Goal: Task Accomplishment & Management: Manage account settings

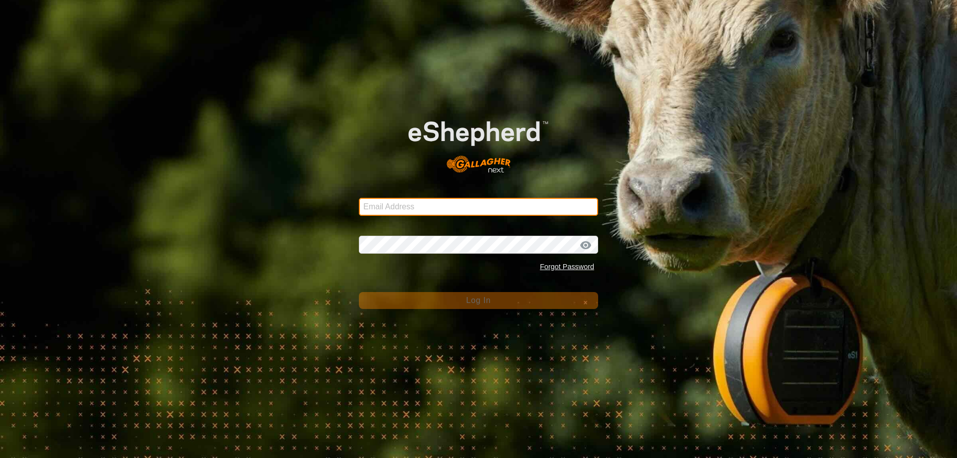
click at [511, 208] on input "Email Address" at bounding box center [478, 207] width 239 height 18
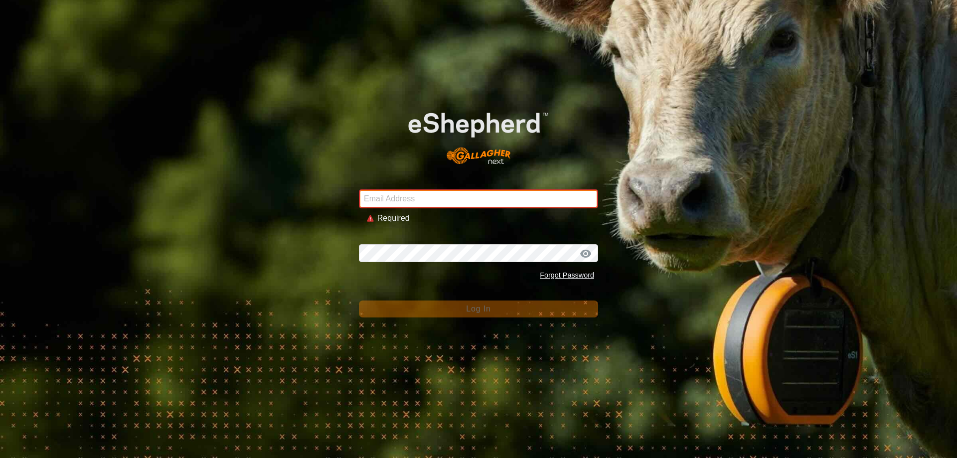
type input "[EMAIL_ADDRESS][DOMAIN_NAME]"
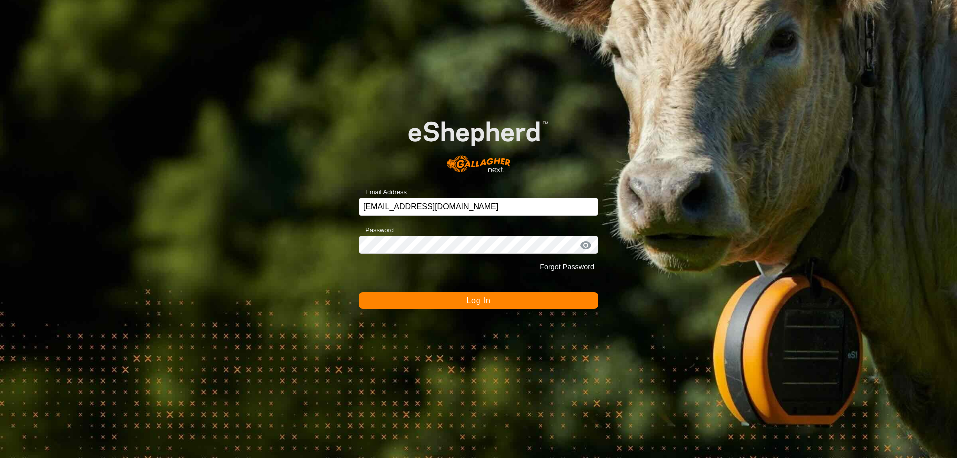
drag, startPoint x: 492, startPoint y: 293, endPoint x: 492, endPoint y: 302, distance: 9.0
click at [492, 294] on button "Log In" at bounding box center [478, 300] width 239 height 17
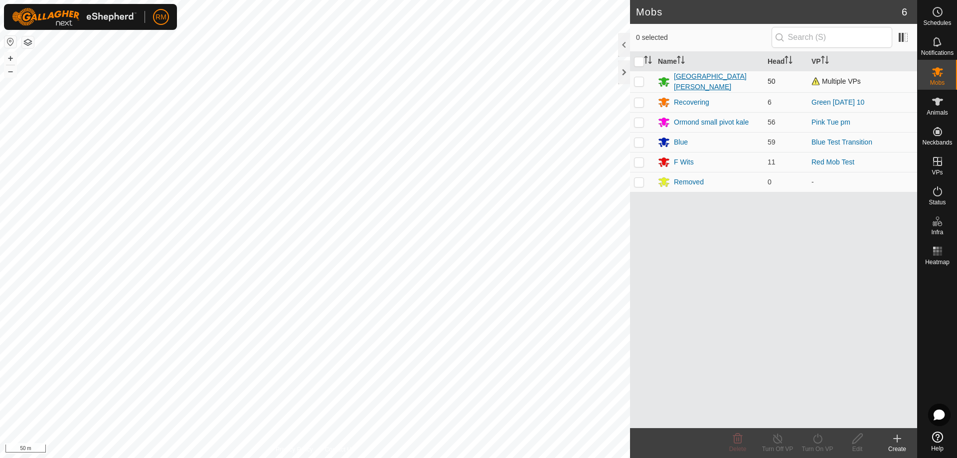
click at [691, 80] on div "[GEOGRAPHIC_DATA][PERSON_NAME]" at bounding box center [717, 81] width 86 height 21
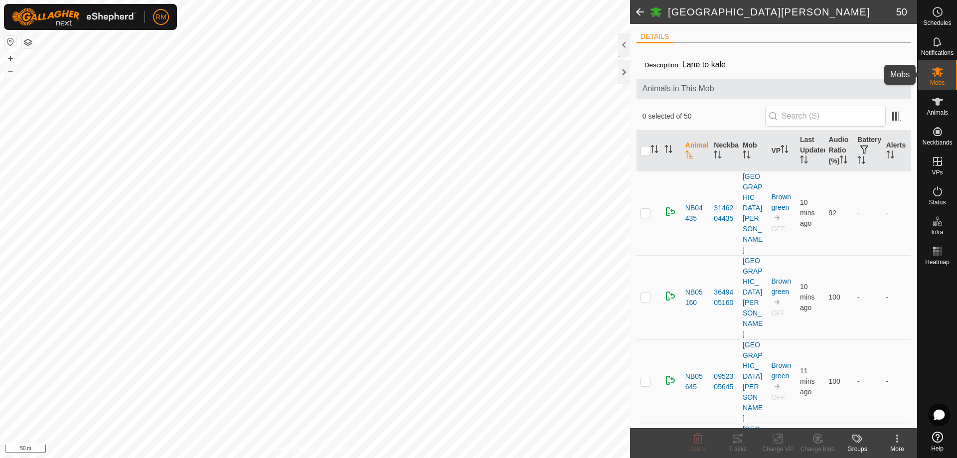
click at [937, 74] on icon at bounding box center [937, 71] width 11 height 9
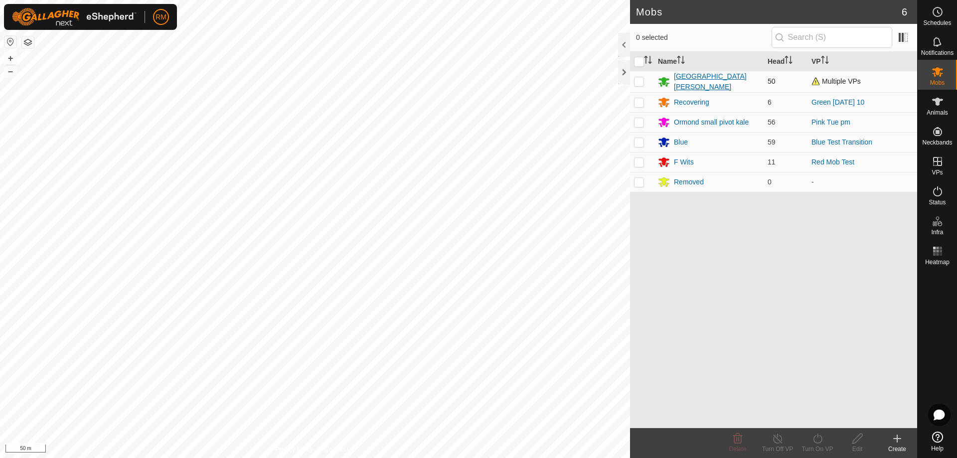
click at [682, 81] on div "[GEOGRAPHIC_DATA][PERSON_NAME]" at bounding box center [717, 81] width 86 height 21
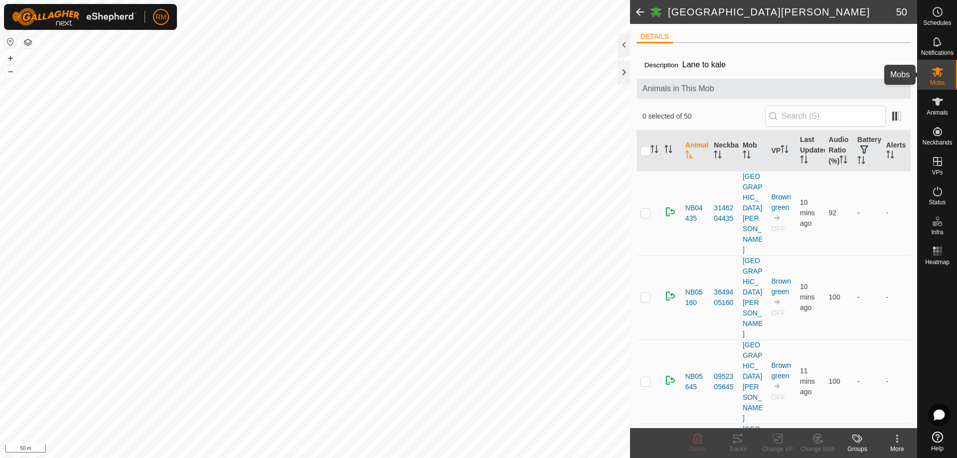
click at [935, 71] on icon at bounding box center [938, 72] width 12 height 12
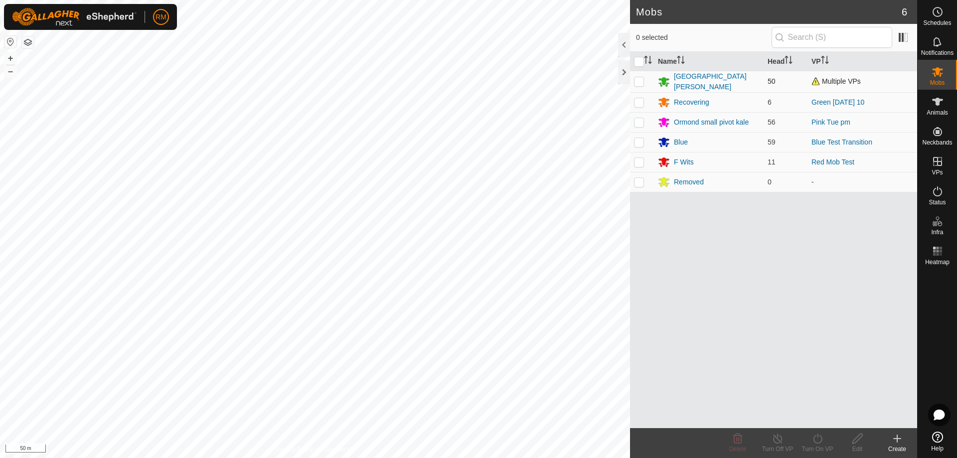
click at [638, 80] on p-checkbox at bounding box center [639, 81] width 10 height 8
checkbox input "true"
click at [859, 439] on icon at bounding box center [858, 439] width 10 height 10
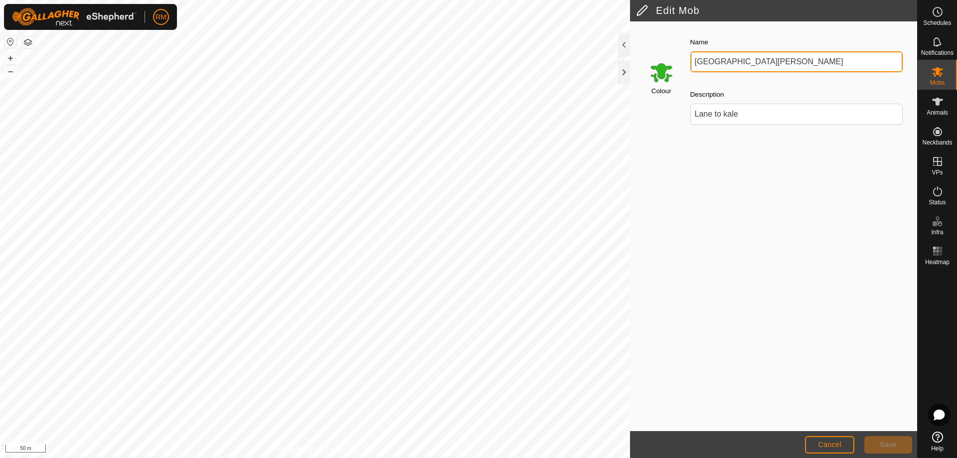
click at [755, 62] on input "[GEOGRAPHIC_DATA][PERSON_NAME]" at bounding box center [797, 61] width 213 height 21
type input "I"
type input "Green Mob ( Brown)"
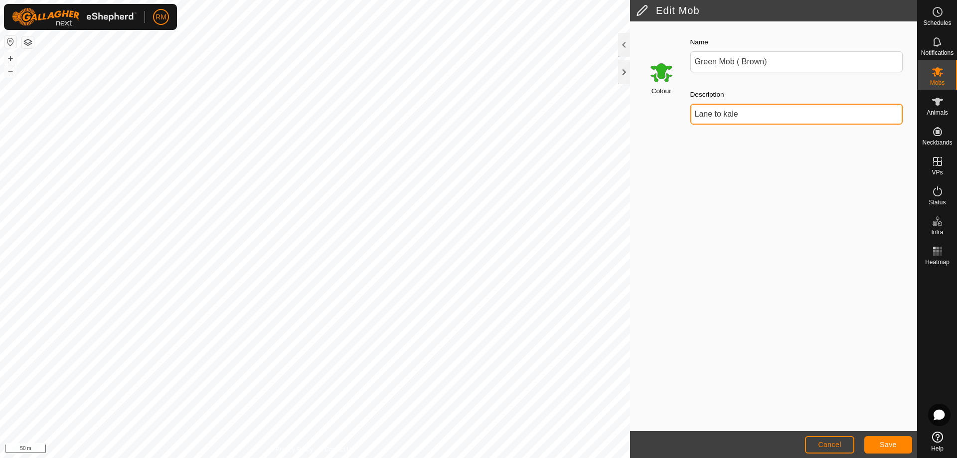
click at [742, 113] on input "Lane to kale" at bounding box center [797, 114] width 213 height 21
type input "L"
click at [891, 445] on span "Save" at bounding box center [888, 445] width 17 height 8
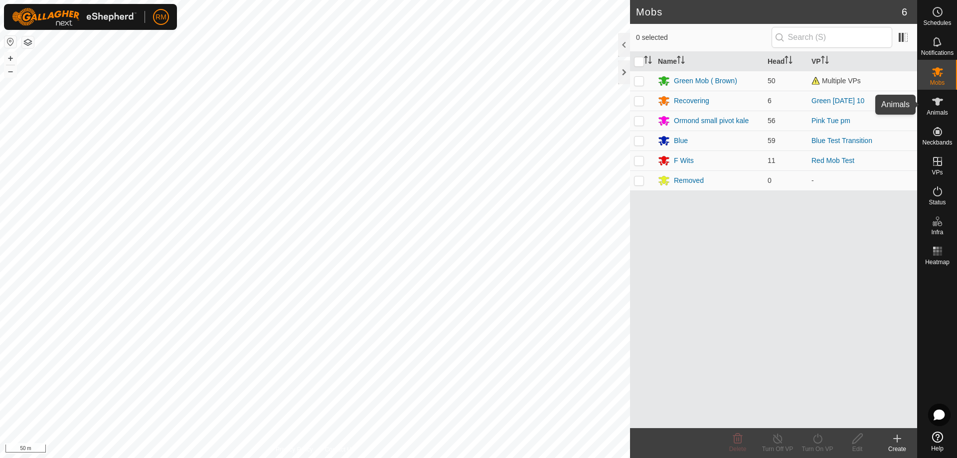
click at [936, 97] on icon at bounding box center [938, 102] width 12 height 12
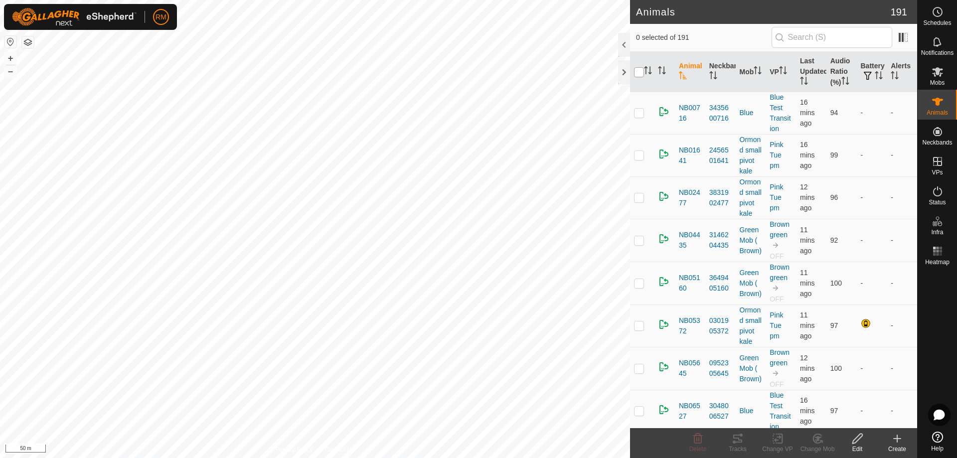
click at [639, 70] on input "checkbox" at bounding box center [639, 72] width 10 height 10
checkbox input "true"
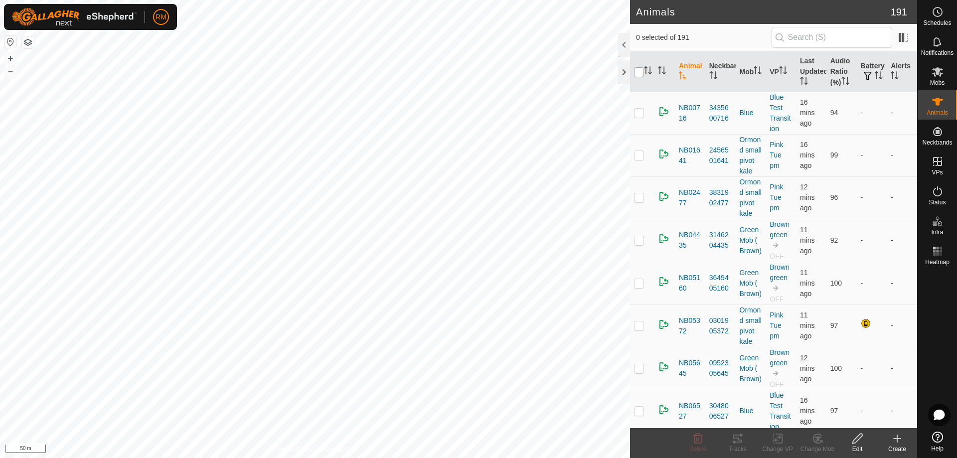
checkbox input "true"
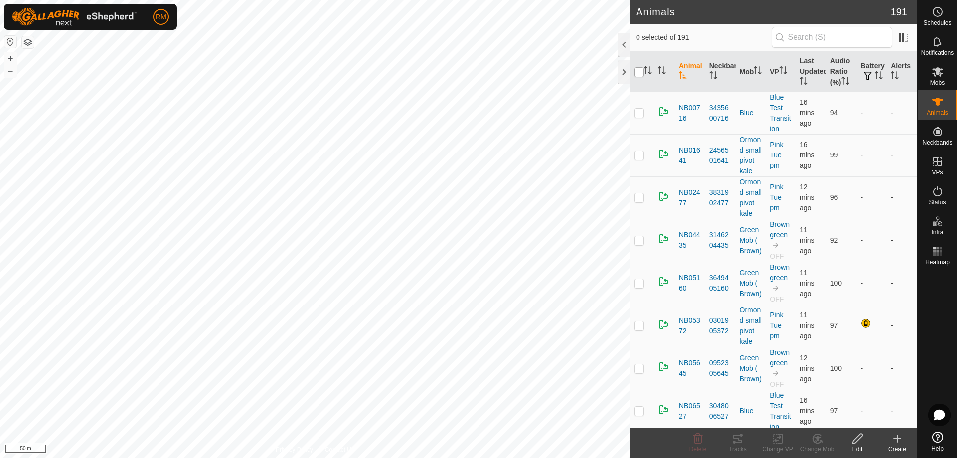
checkbox input "true"
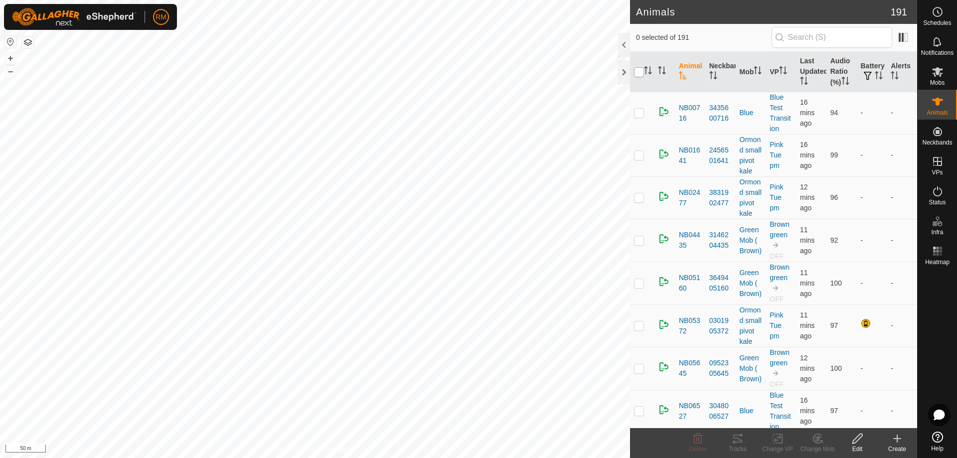
checkbox input "true"
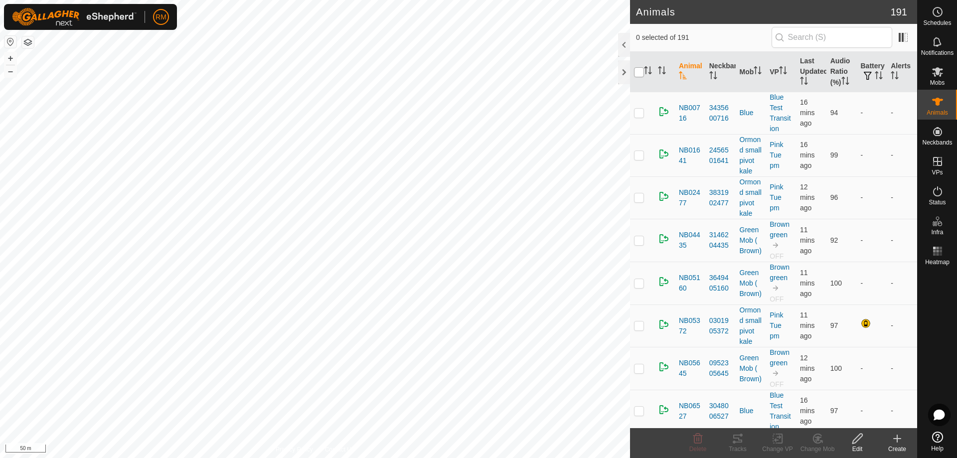
checkbox input "true"
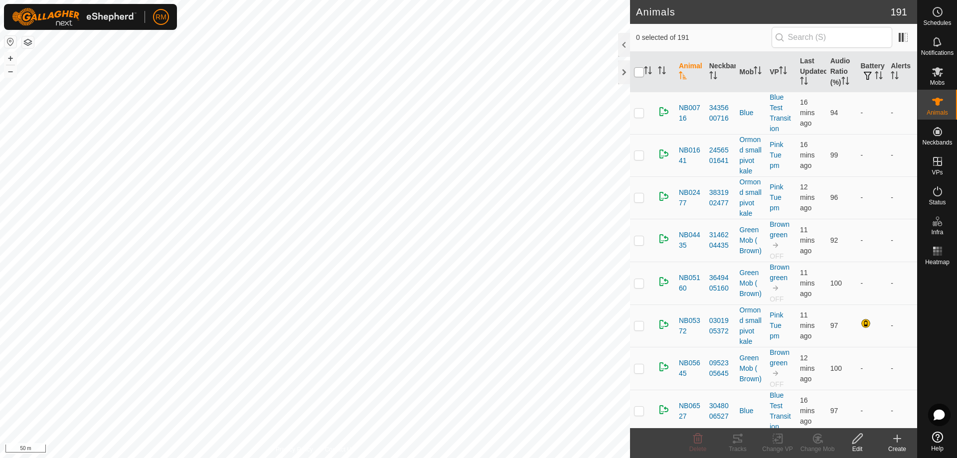
checkbox input "true"
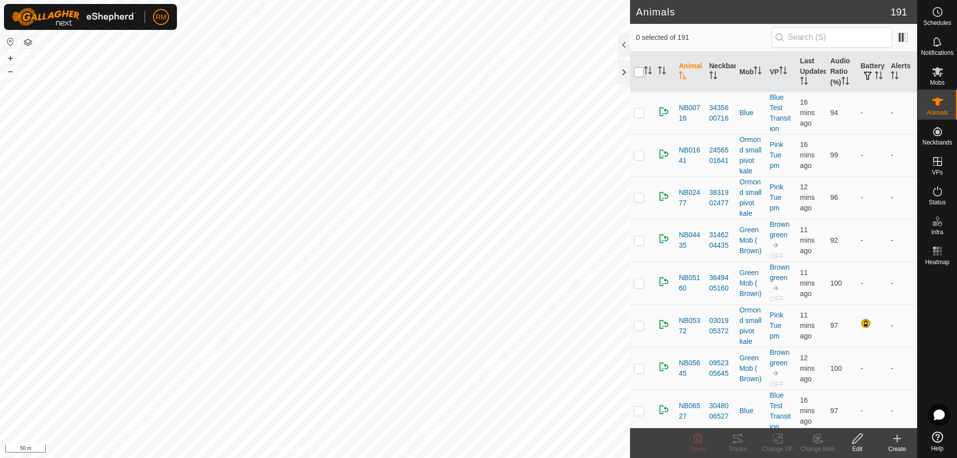
checkbox input "true"
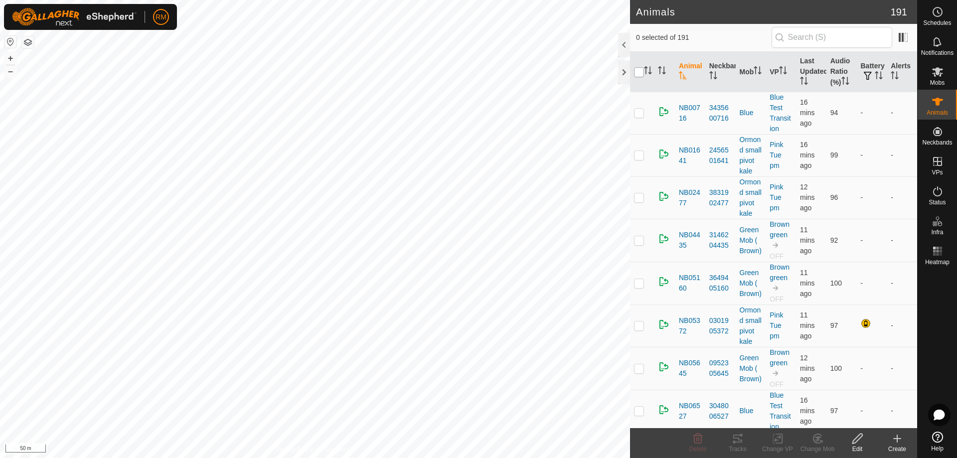
checkbox input "true"
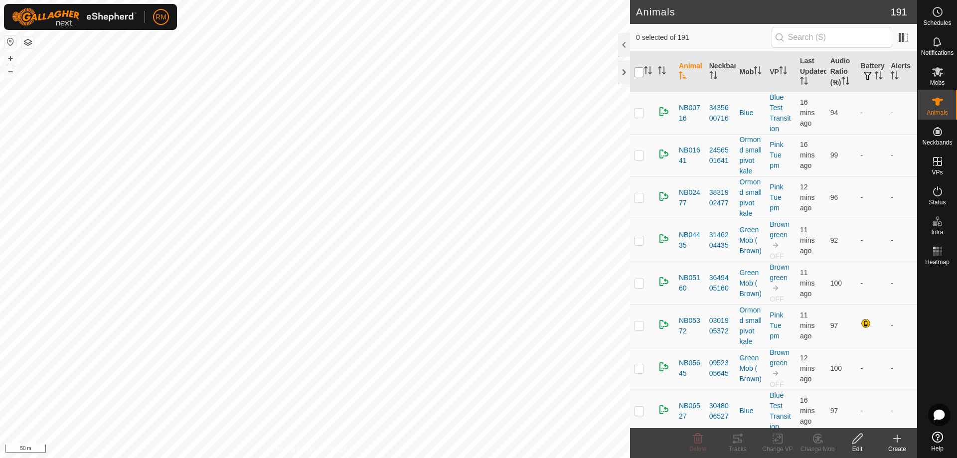
checkbox input "true"
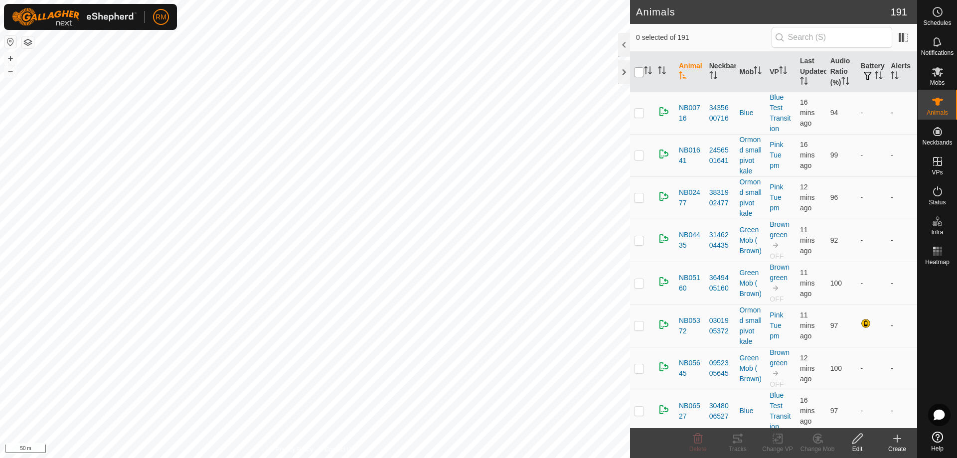
checkbox input "true"
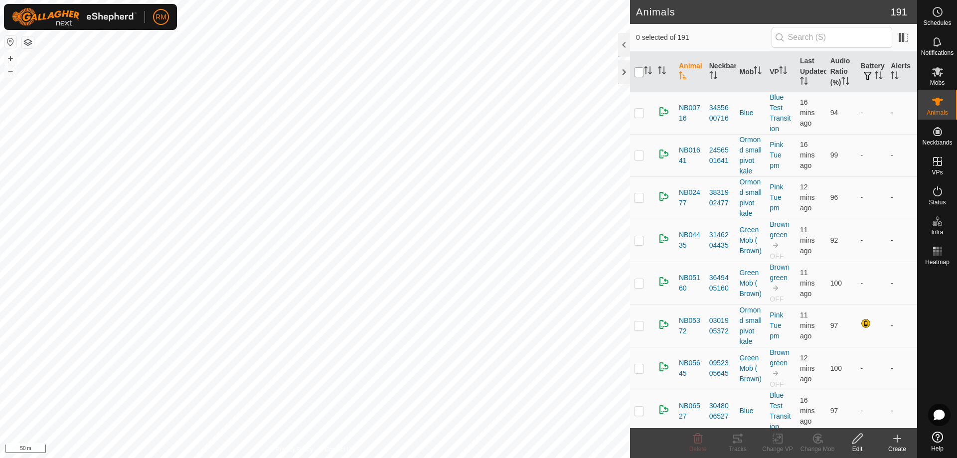
checkbox input "true"
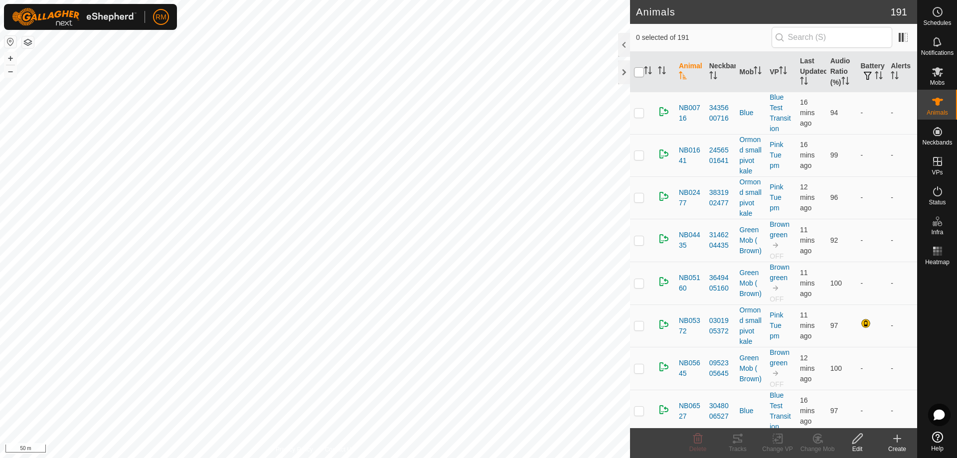
checkbox input "true"
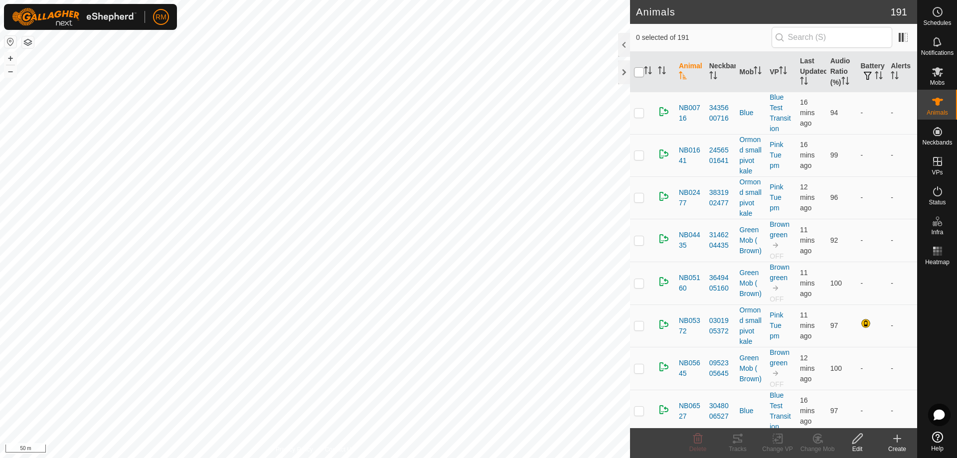
checkbox input "true"
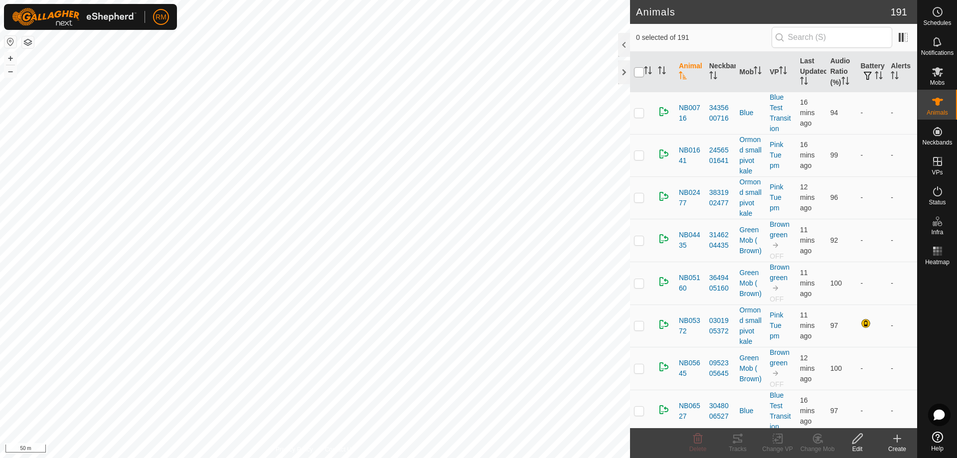
checkbox input "true"
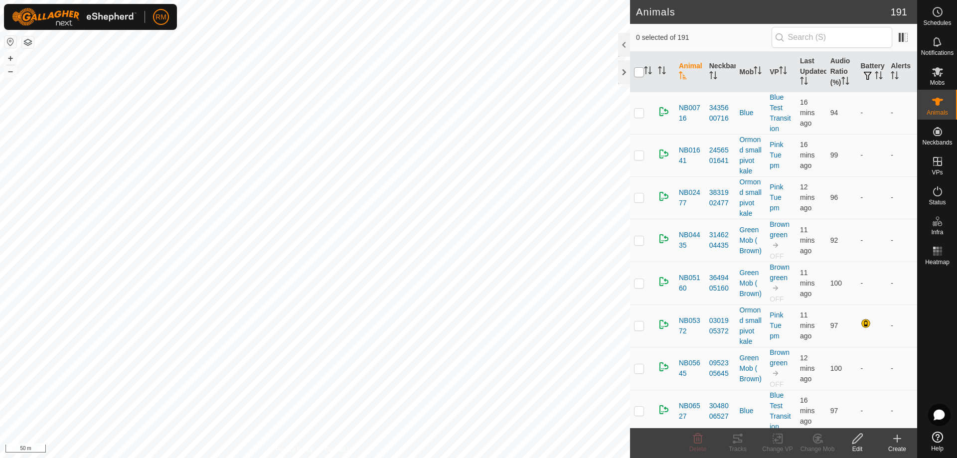
checkbox input "true"
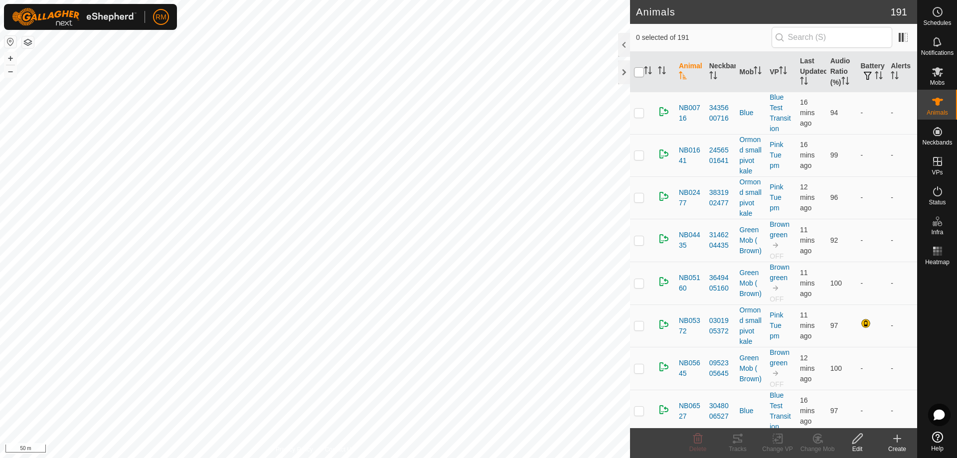
checkbox input "true"
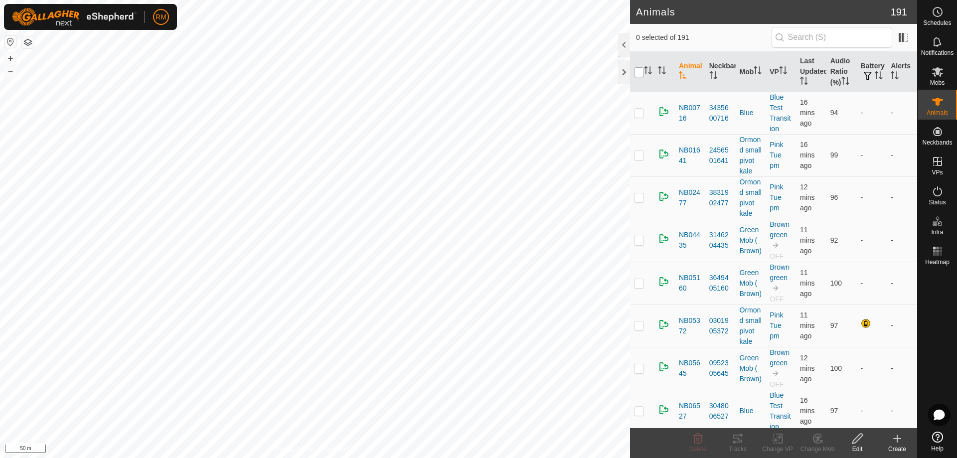
checkbox input "true"
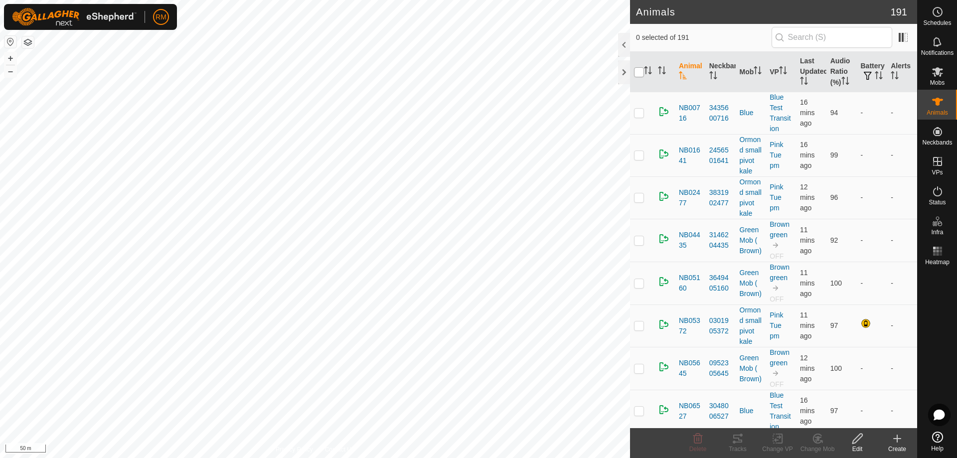
checkbox input "true"
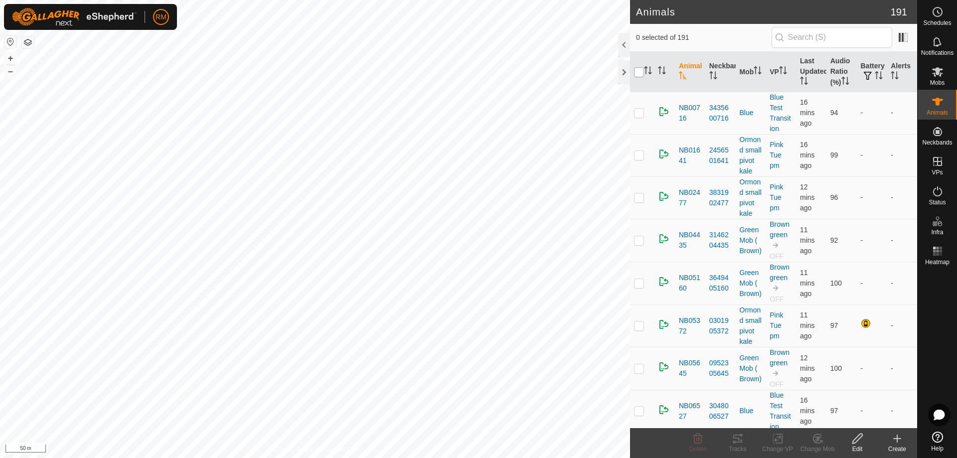
checkbox input "true"
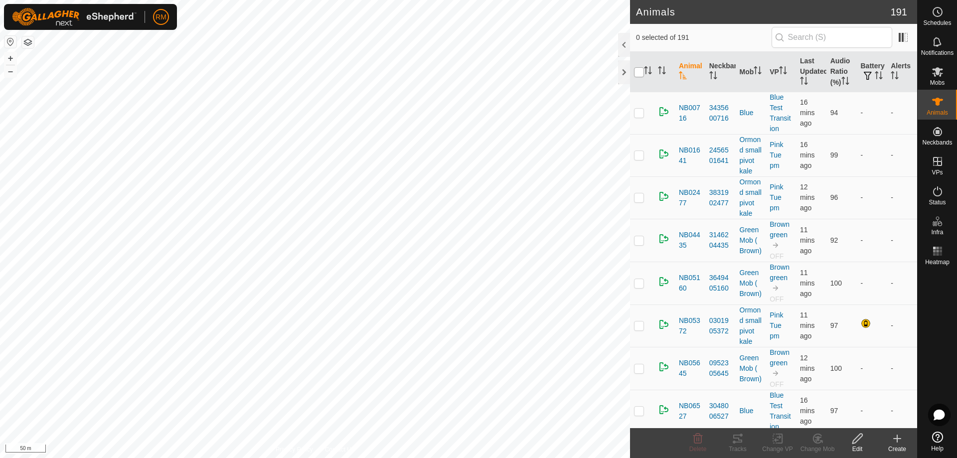
checkbox input "true"
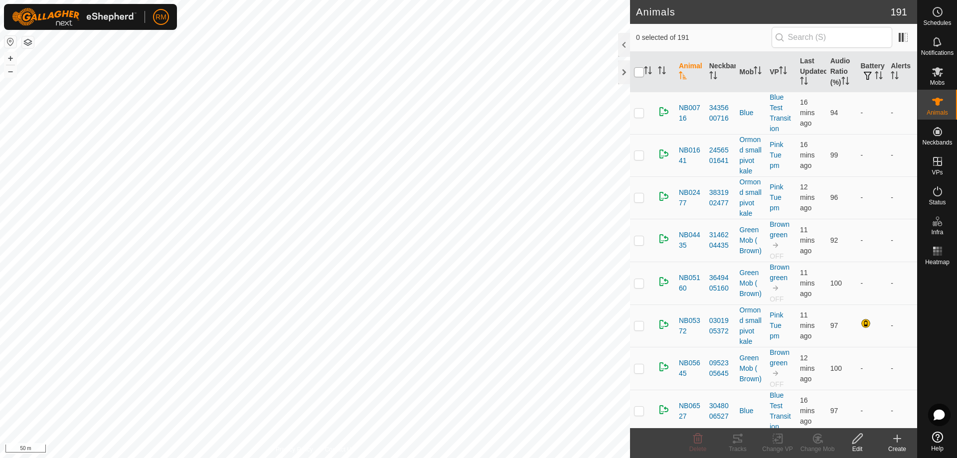
checkbox input "true"
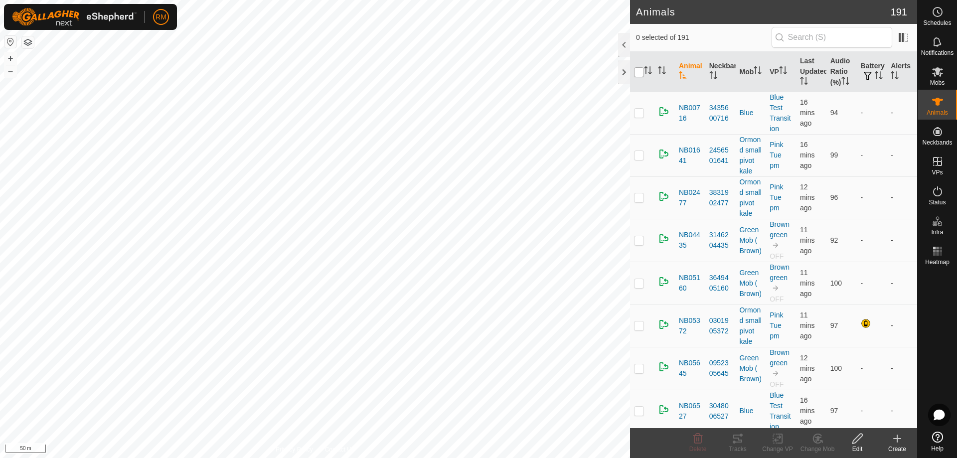
checkbox input "true"
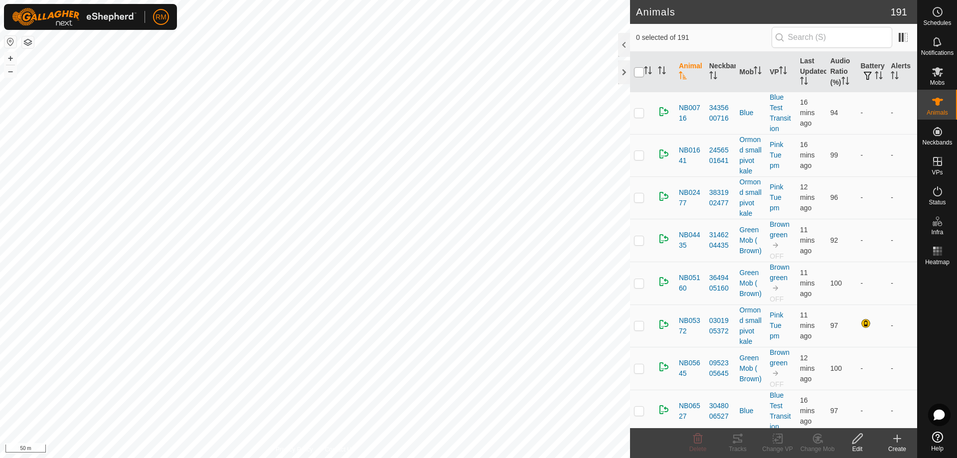
checkbox input "true"
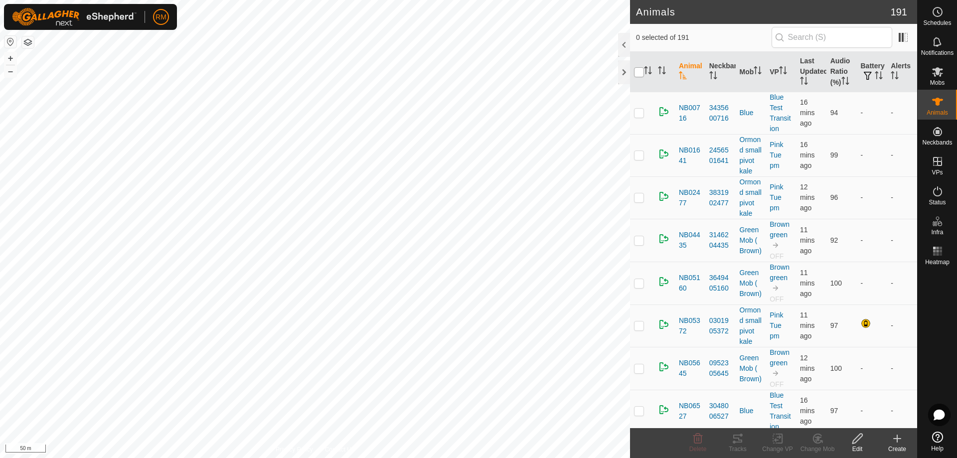
checkbox input "true"
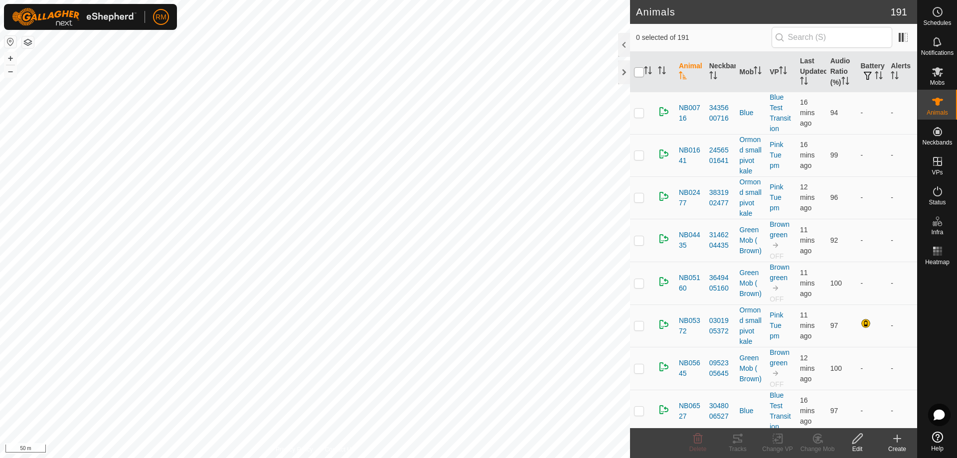
checkbox input "true"
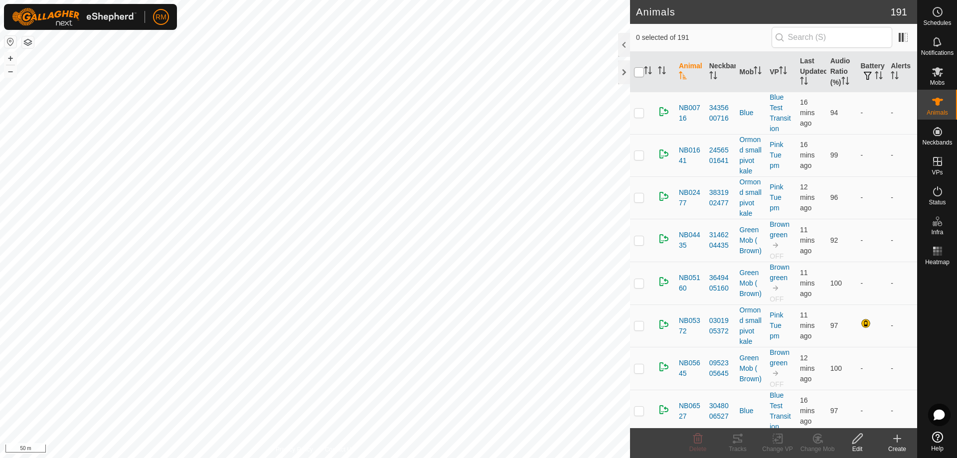
checkbox input "true"
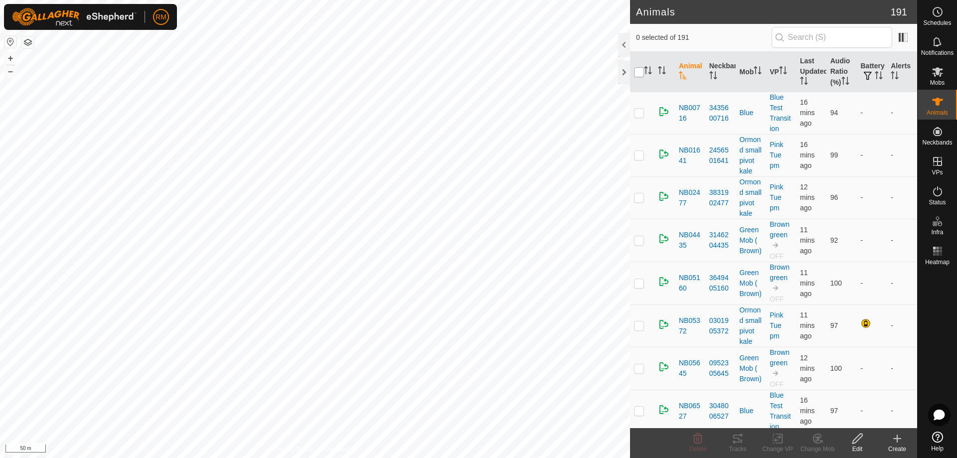
checkbox input "true"
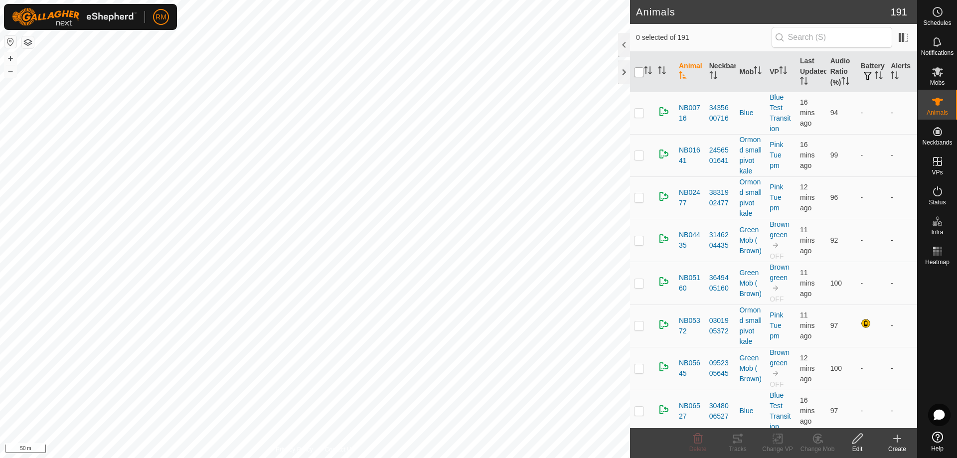
checkbox input "true"
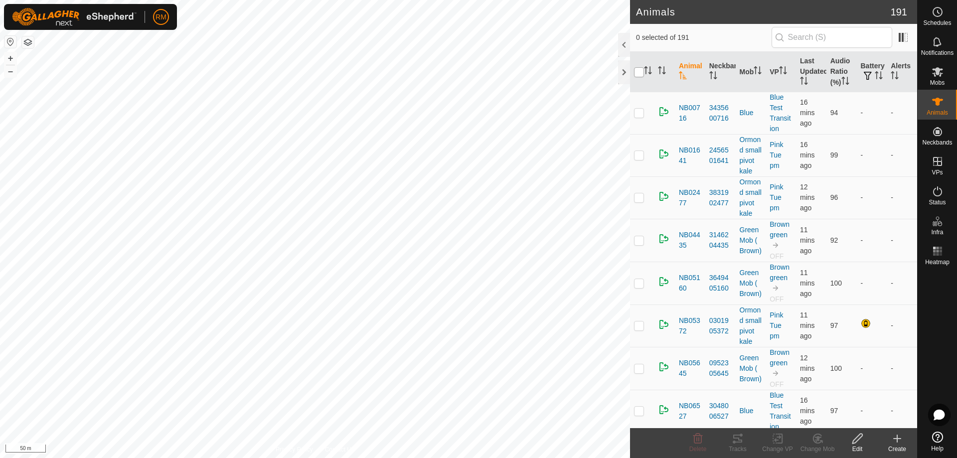
checkbox input "true"
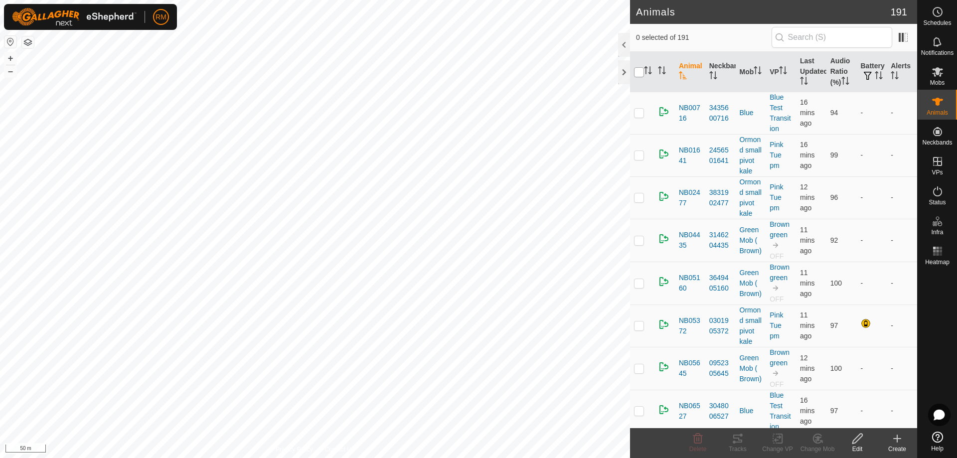
checkbox input "true"
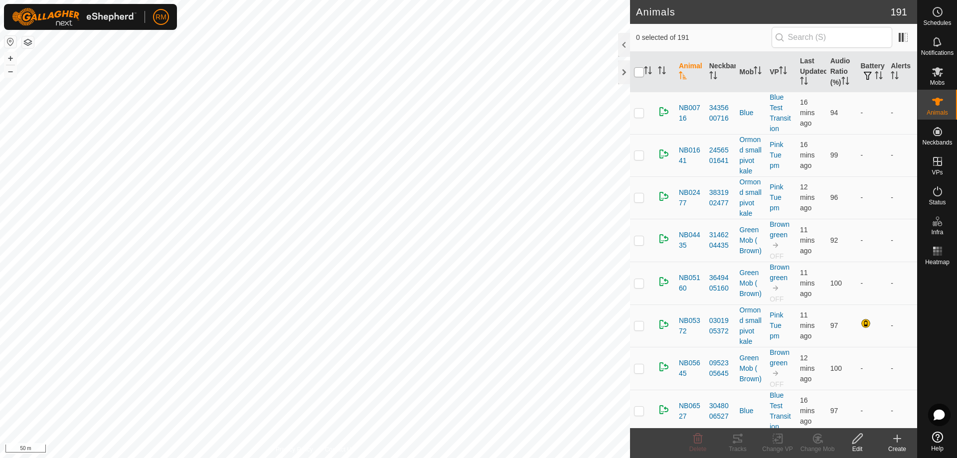
checkbox input "true"
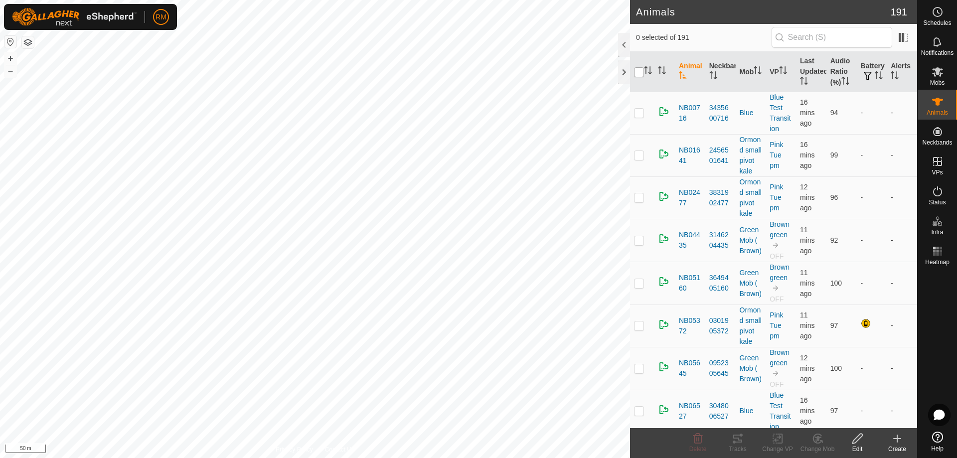
checkbox input "true"
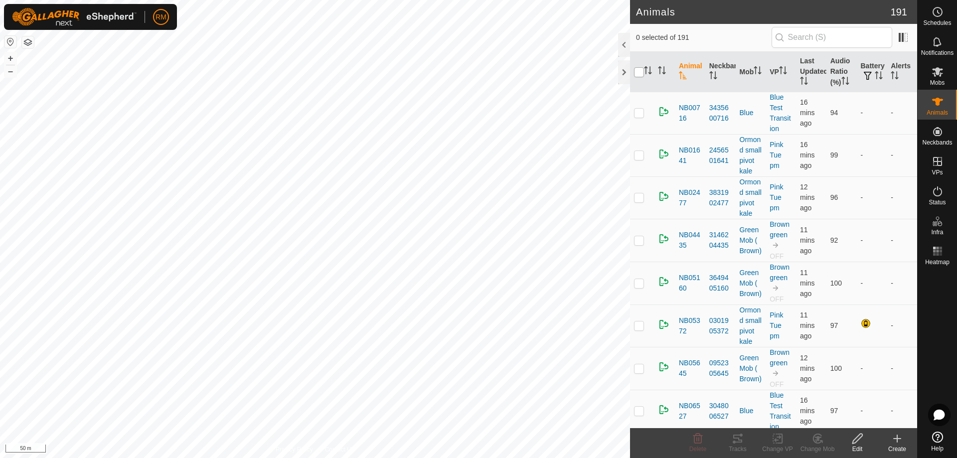
checkbox input "true"
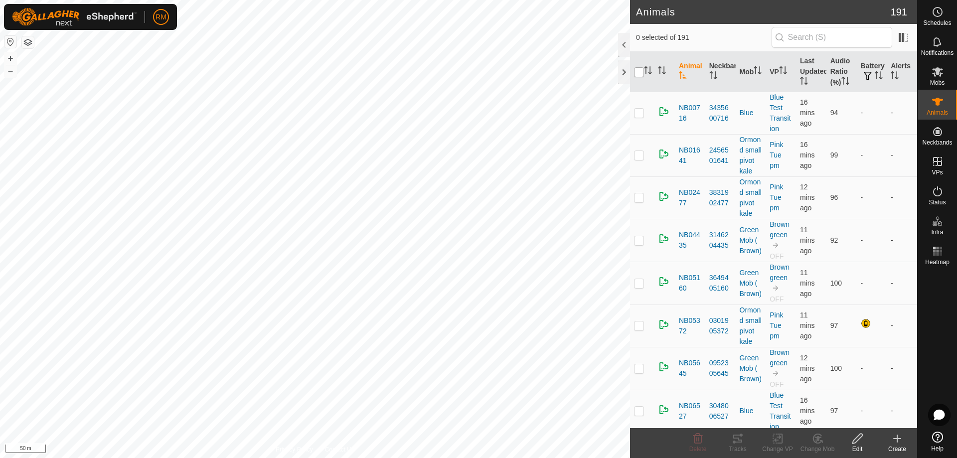
checkbox input "true"
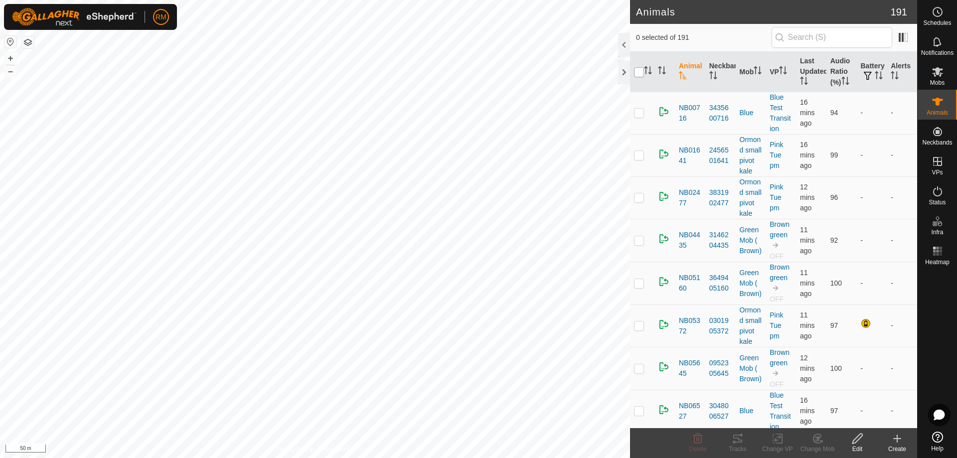
checkbox input "true"
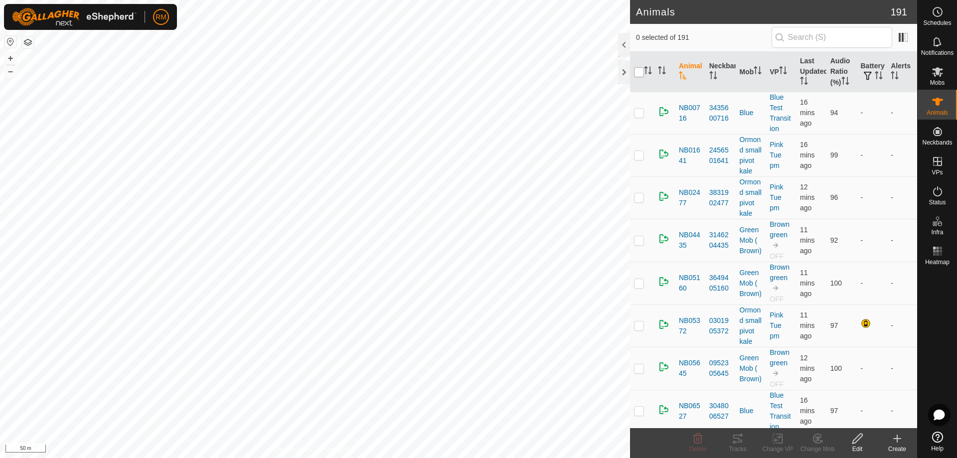
checkbox input "true"
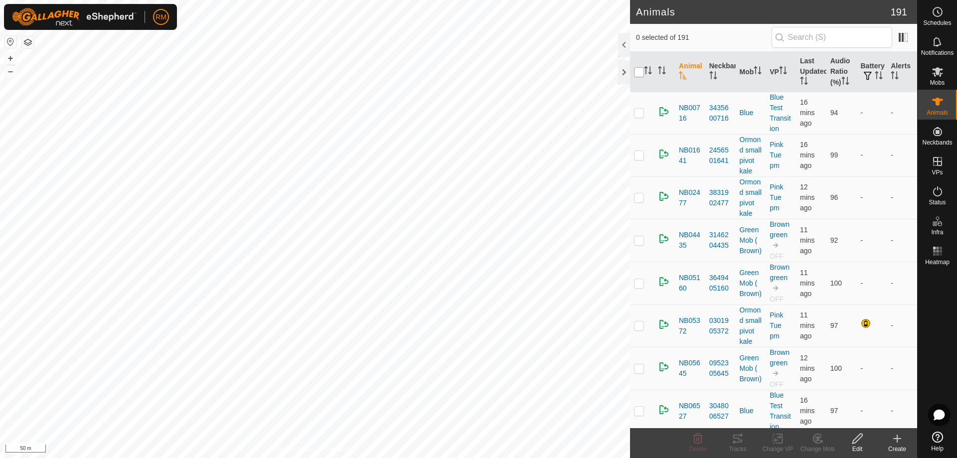
checkbox input "true"
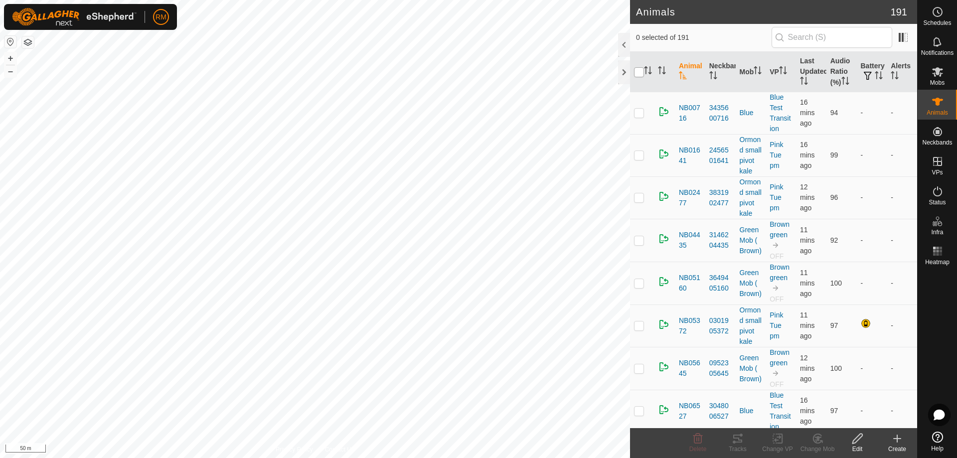
checkbox input "true"
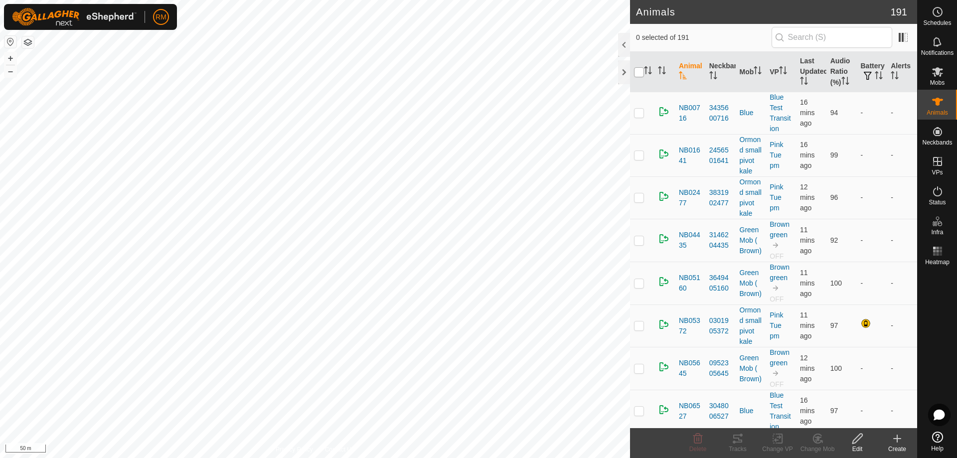
checkbox input "true"
click at [641, 73] on input "checkbox" at bounding box center [639, 72] width 10 height 10
checkbox input "false"
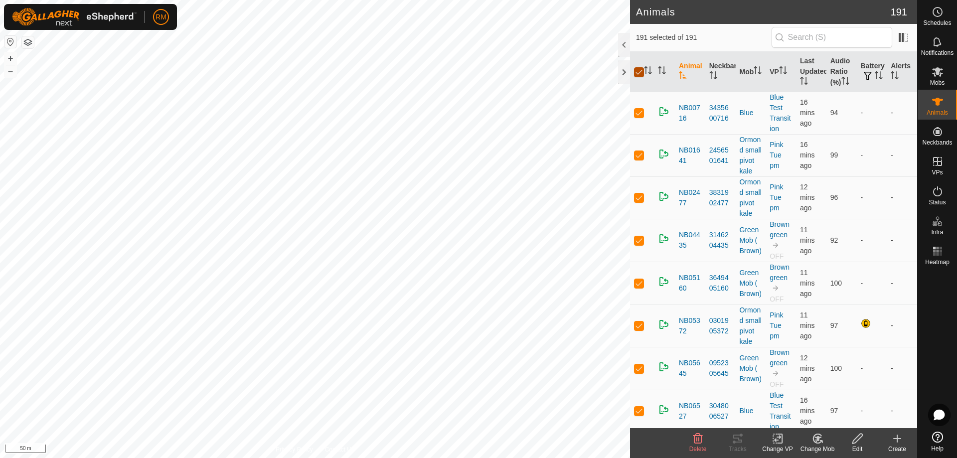
checkbox input "false"
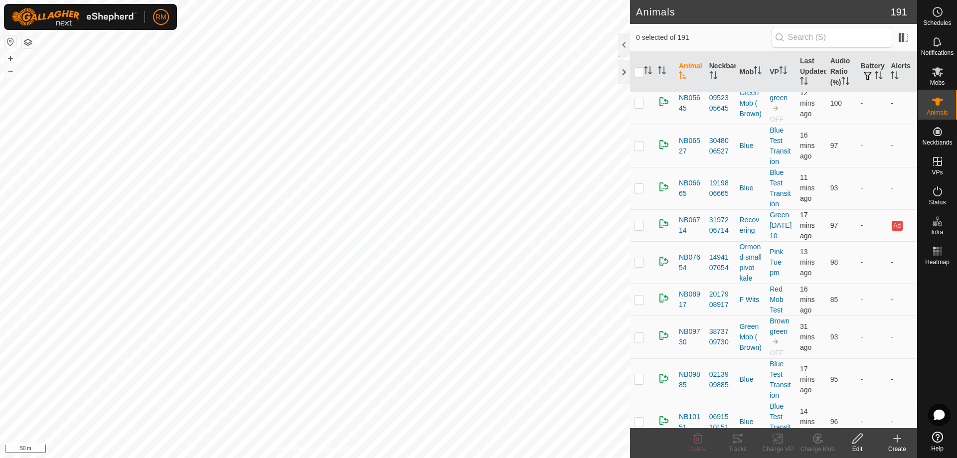
scroll to position [266, 0]
click at [638, 229] on p-checkbox at bounding box center [639, 225] width 10 height 8
click at [640, 229] on p-checkbox at bounding box center [639, 225] width 10 height 8
click at [637, 229] on p-checkbox at bounding box center [639, 225] width 10 height 8
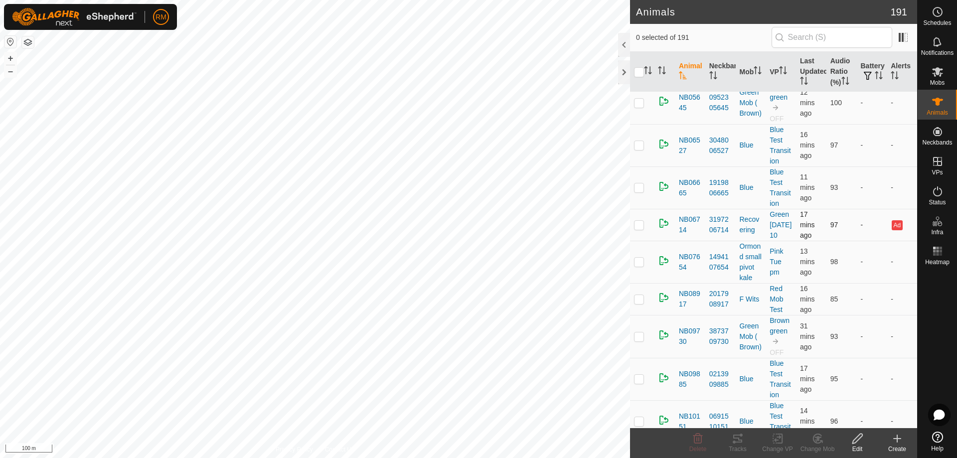
click at [637, 229] on p-checkbox at bounding box center [639, 225] width 10 height 8
click at [641, 229] on p-checkbox at bounding box center [639, 225] width 10 height 8
click at [640, 229] on p-checkbox at bounding box center [639, 225] width 10 height 8
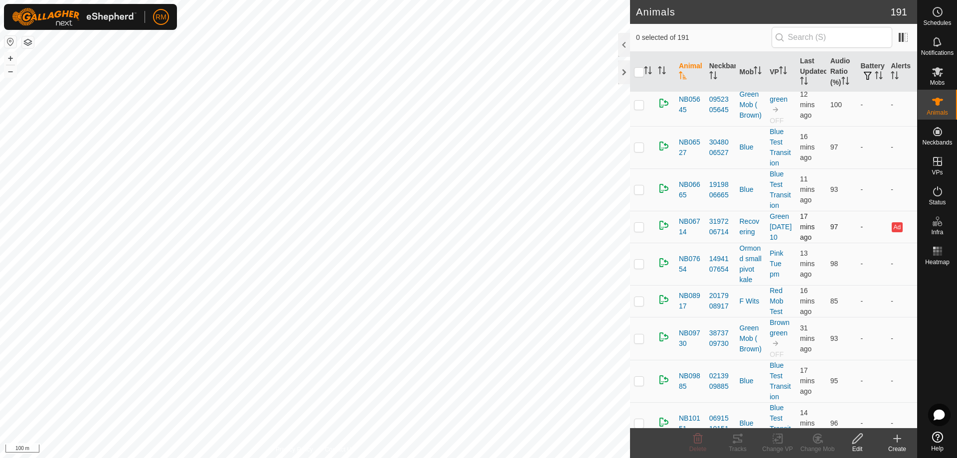
click at [641, 231] on p-checkbox at bounding box center [639, 227] width 10 height 8
click at [638, 231] on p-checkbox at bounding box center [639, 227] width 10 height 8
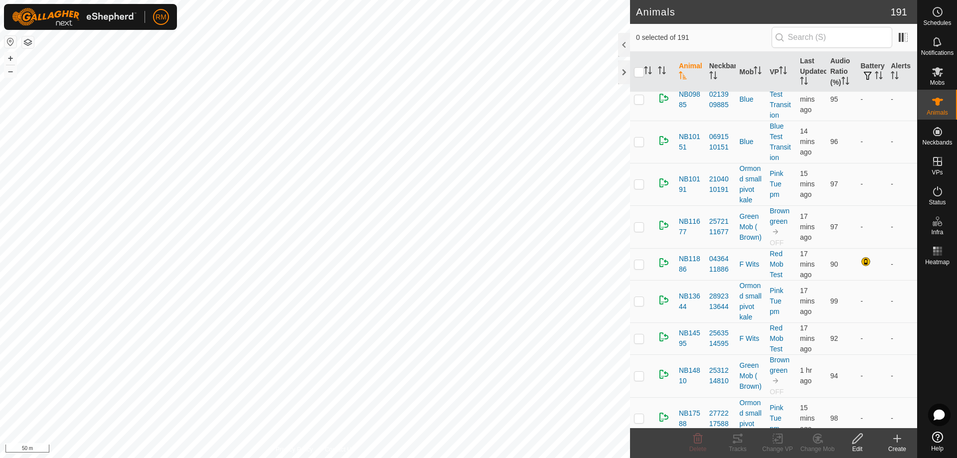
scroll to position [546, 0]
click at [639, 268] on p-checkbox at bounding box center [639, 264] width 10 height 8
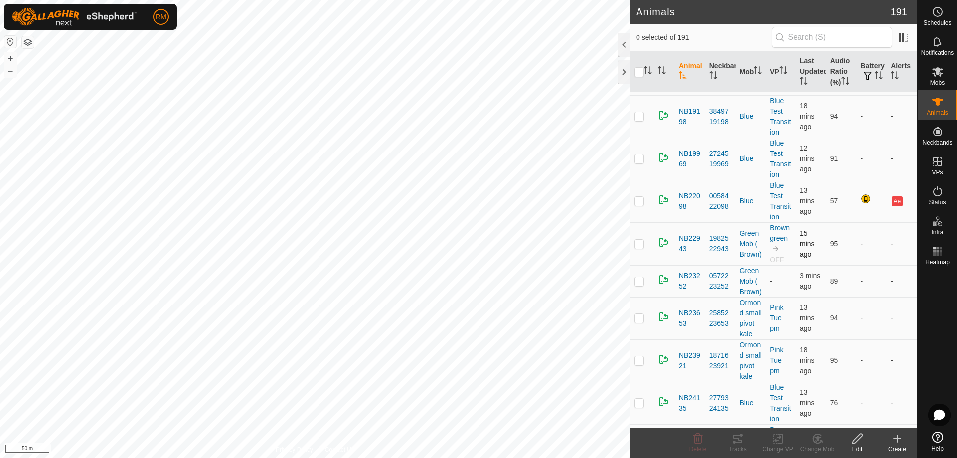
scroll to position [1061, 0]
click at [643, 204] on p-checkbox at bounding box center [639, 200] width 10 height 8
click at [638, 204] on p-checkbox at bounding box center [639, 200] width 10 height 8
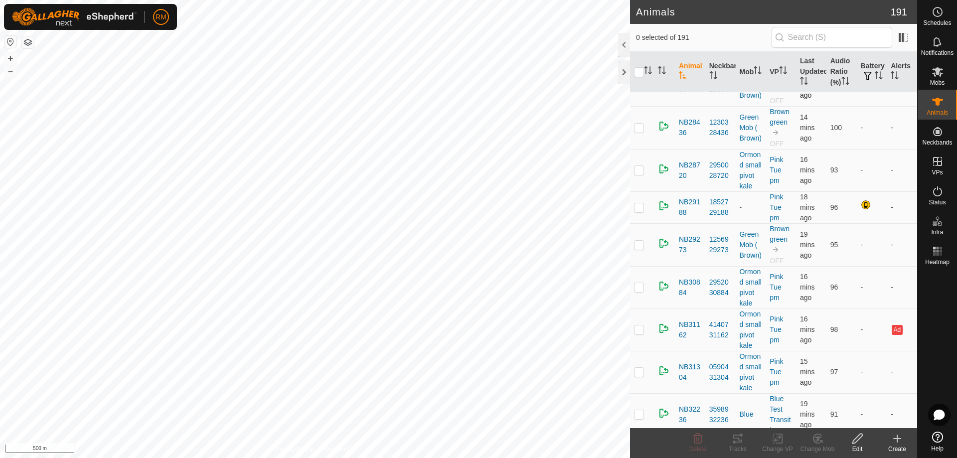
scroll to position [1710, 0]
click at [639, 211] on p-checkbox at bounding box center [639, 207] width 10 height 8
click at [640, 211] on p-checkbox at bounding box center [639, 207] width 10 height 8
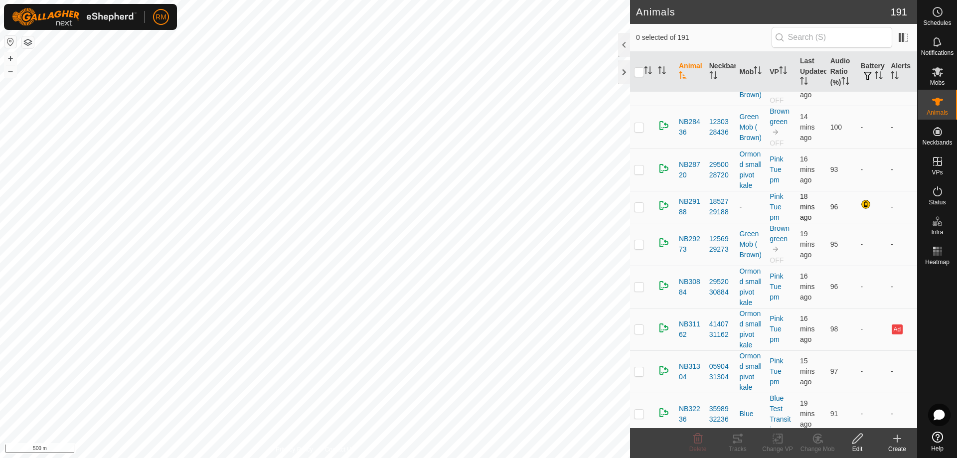
click at [641, 211] on p-checkbox at bounding box center [639, 207] width 10 height 8
click at [638, 211] on p-checkbox at bounding box center [639, 207] width 10 height 8
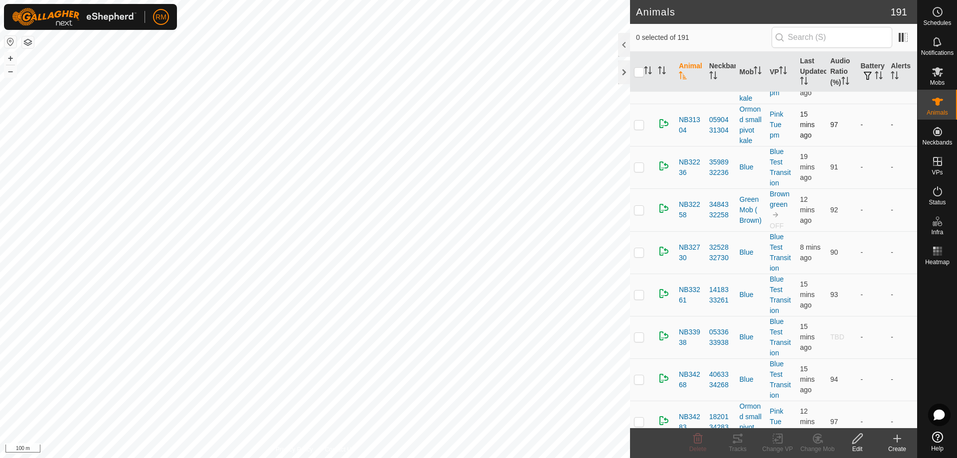
scroll to position [1958, 0]
click at [640, 84] on p-checkbox at bounding box center [639, 80] width 10 height 8
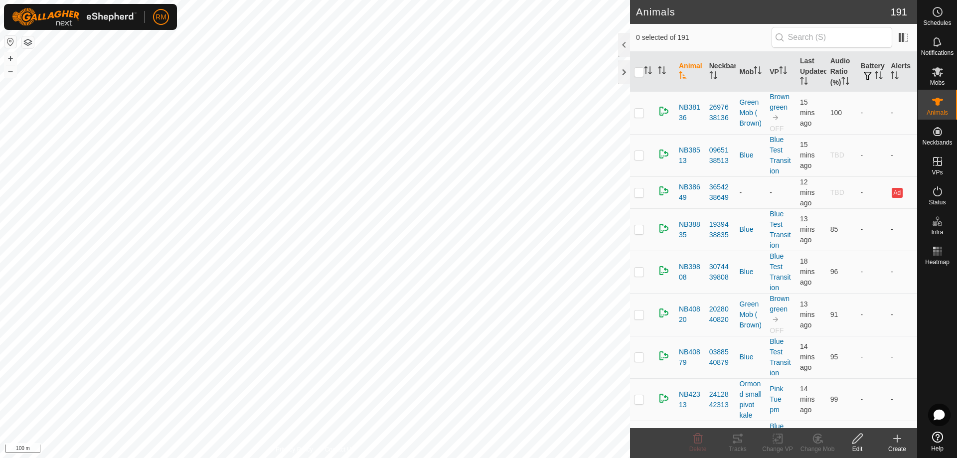
scroll to position [2723, 0]
click at [643, 79] on p-checkbox at bounding box center [639, 75] width 10 height 8
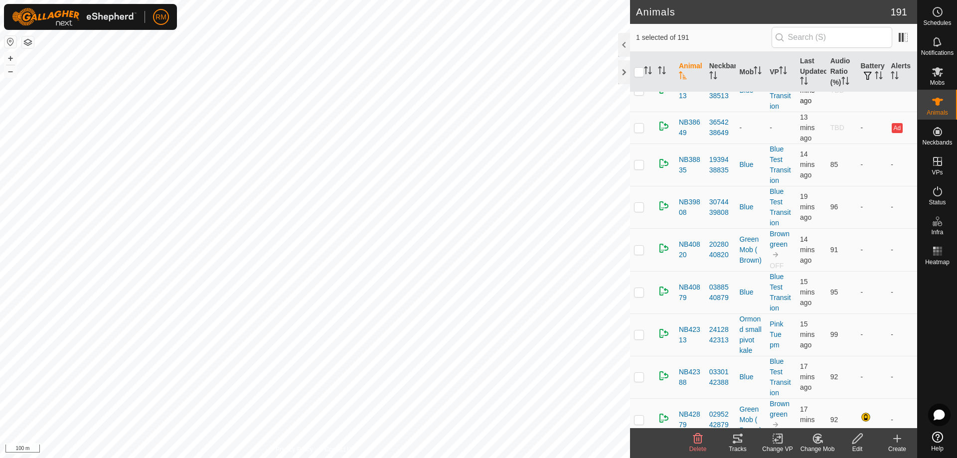
scroll to position [2788, 0]
click at [638, 14] on p-checkbox at bounding box center [639, 10] width 10 height 8
click at [645, 26] on td at bounding box center [642, 10] width 24 height 32
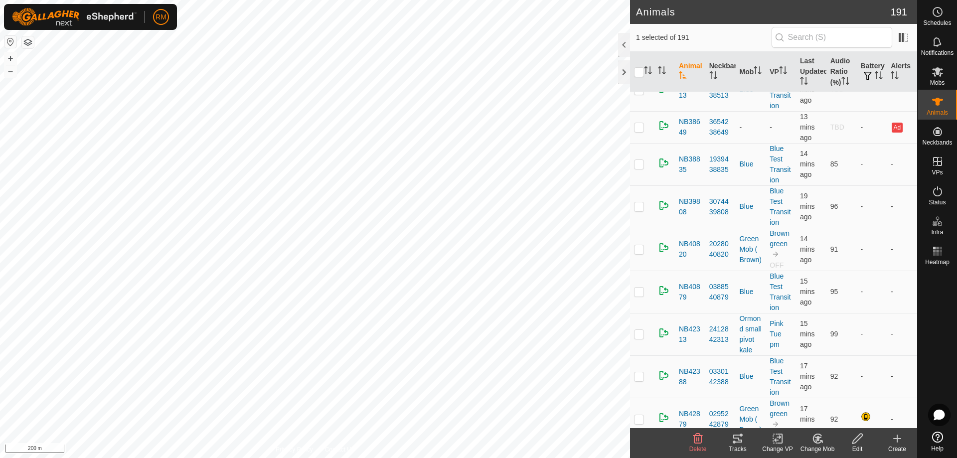
click at [639, 14] on p-checkbox at bounding box center [639, 10] width 10 height 8
click at [638, 14] on p-checkbox at bounding box center [639, 10] width 10 height 8
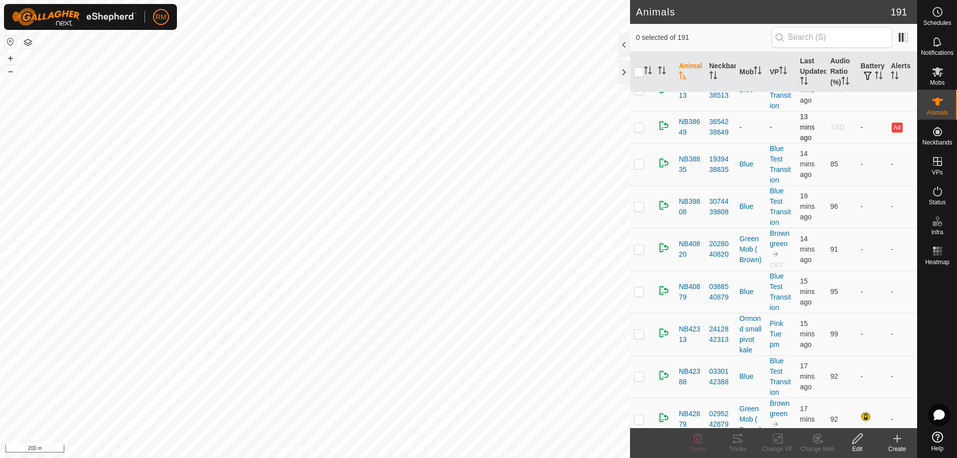
click at [642, 131] on p-checkbox at bounding box center [639, 127] width 10 height 8
click at [414, 458] on html "RM Schedules Notifications Mobs Animals Neckbands VPs Status Infra Heatmap Help…" at bounding box center [478, 229] width 957 height 458
click at [639, 14] on p-checkbox at bounding box center [639, 10] width 10 height 8
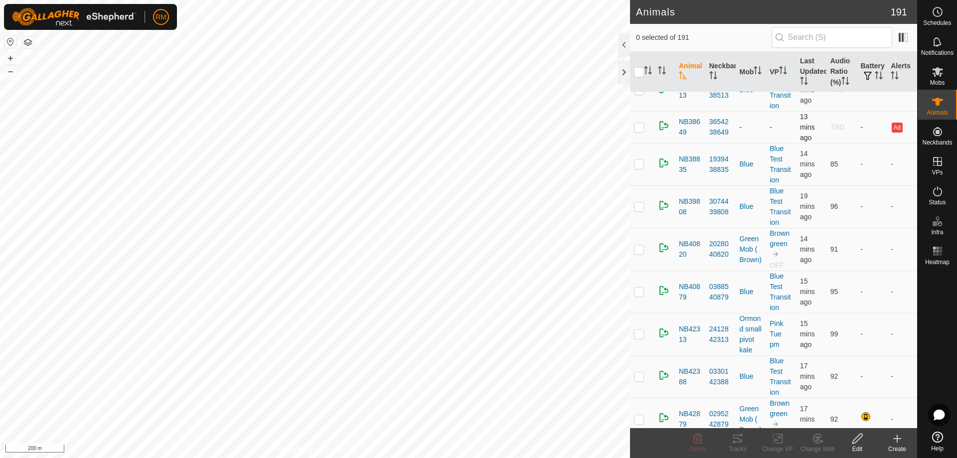
click at [637, 131] on p-checkbox at bounding box center [639, 127] width 10 height 8
click at [891, 65] on th "Alerts" at bounding box center [902, 72] width 30 height 40
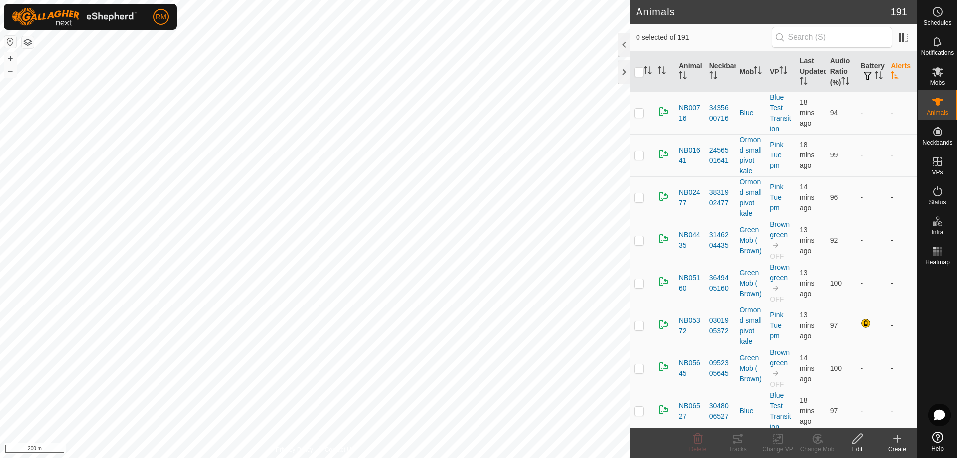
click at [891, 72] on icon "Activate to sort" at bounding box center [895, 75] width 8 height 8
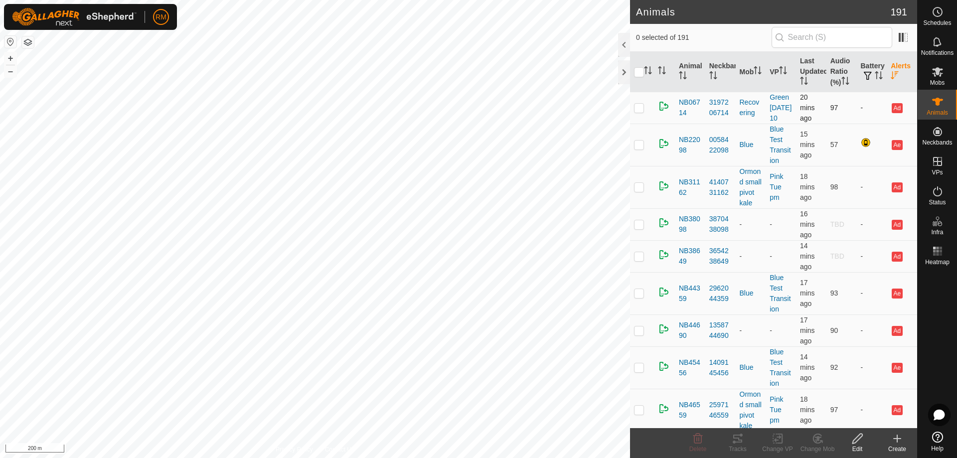
click at [638, 112] on td at bounding box center [642, 108] width 24 height 32
click at [640, 148] on p-checkbox at bounding box center [639, 145] width 10 height 8
click at [639, 145] on p-checkbox at bounding box center [639, 145] width 10 height 8
click at [638, 191] on p-checkbox at bounding box center [639, 187] width 10 height 8
click at [642, 191] on p-checkbox at bounding box center [639, 187] width 10 height 8
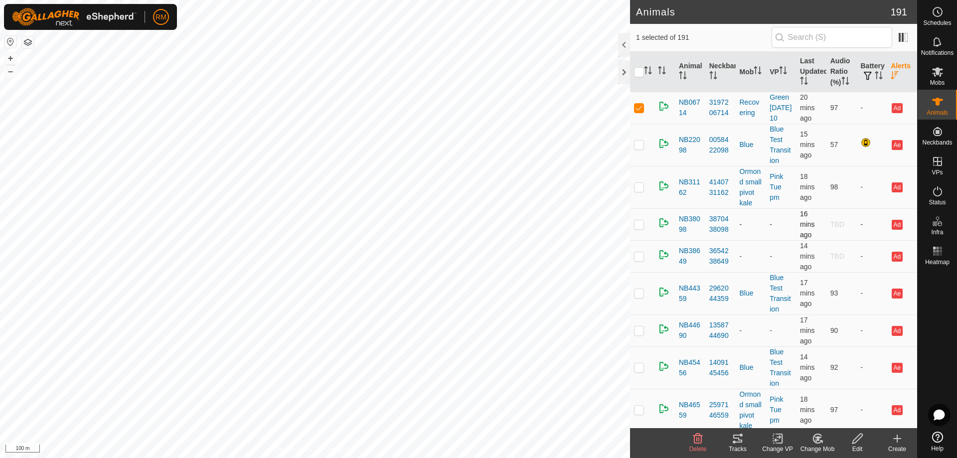
click at [636, 228] on p-checkbox at bounding box center [639, 224] width 10 height 8
click at [638, 260] on p-checkbox at bounding box center [639, 256] width 10 height 8
click at [639, 335] on p-checkbox at bounding box center [639, 331] width 10 height 8
click at [637, 371] on p-checkbox at bounding box center [639, 367] width 10 height 8
click at [640, 371] on p-checkbox at bounding box center [639, 367] width 10 height 8
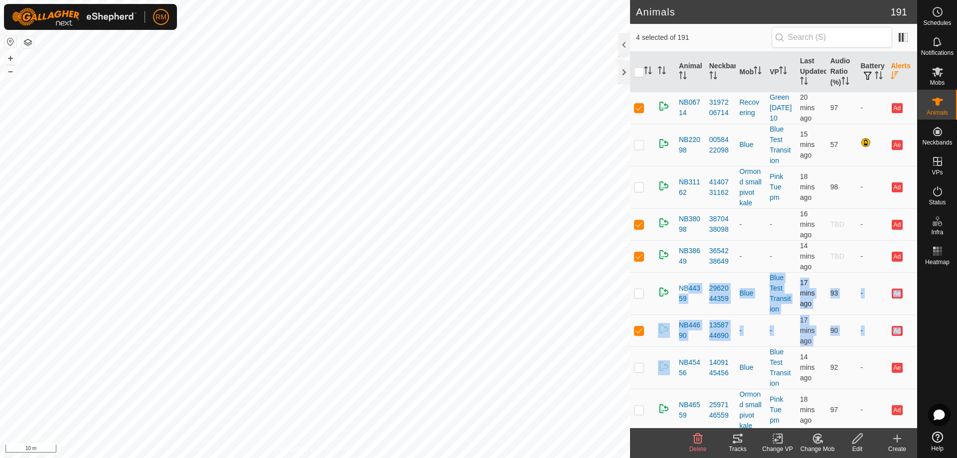
drag, startPoint x: 677, startPoint y: 368, endPoint x: 685, endPoint y: 285, distance: 83.1
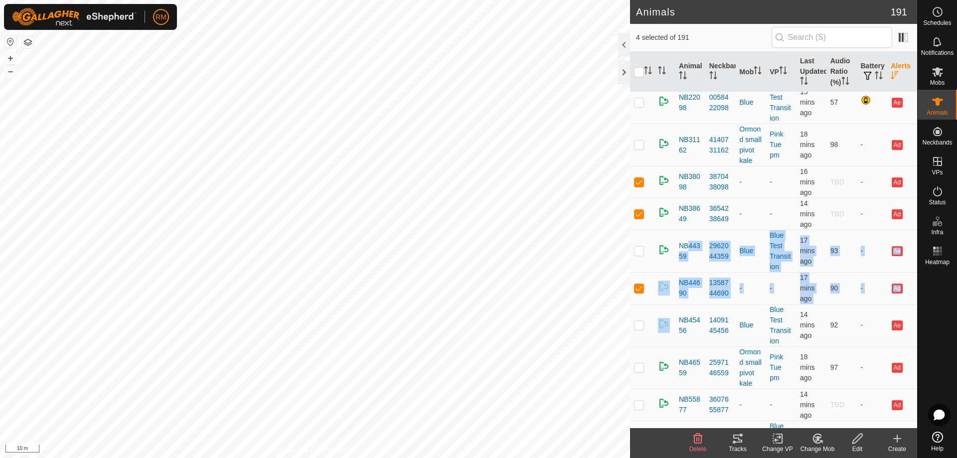
scroll to position [43, 0]
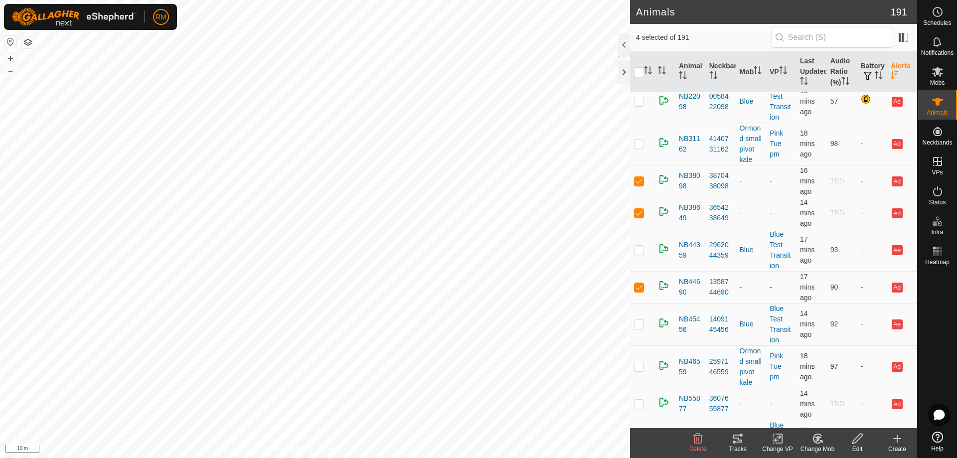
click at [638, 370] on p-checkbox at bounding box center [639, 366] width 10 height 8
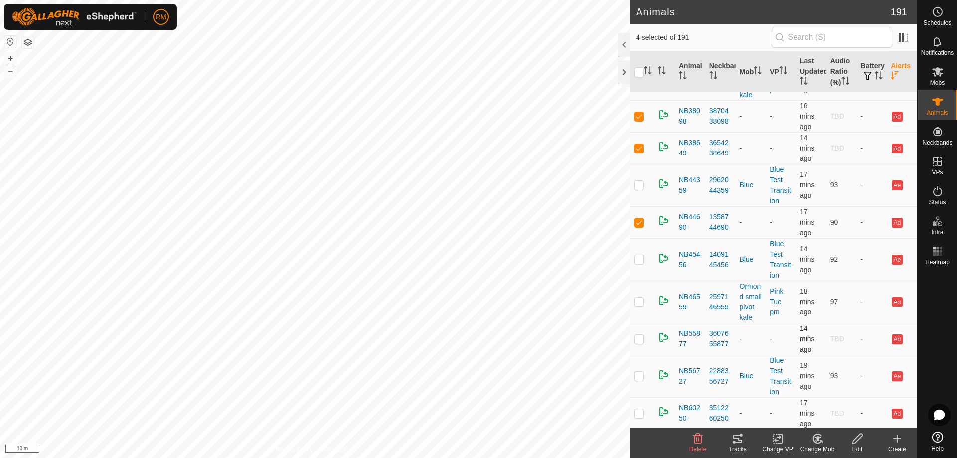
scroll to position [109, 0]
click at [642, 342] on p-checkbox at bounding box center [639, 338] width 10 height 8
click at [638, 379] on p-checkbox at bounding box center [639, 375] width 10 height 8
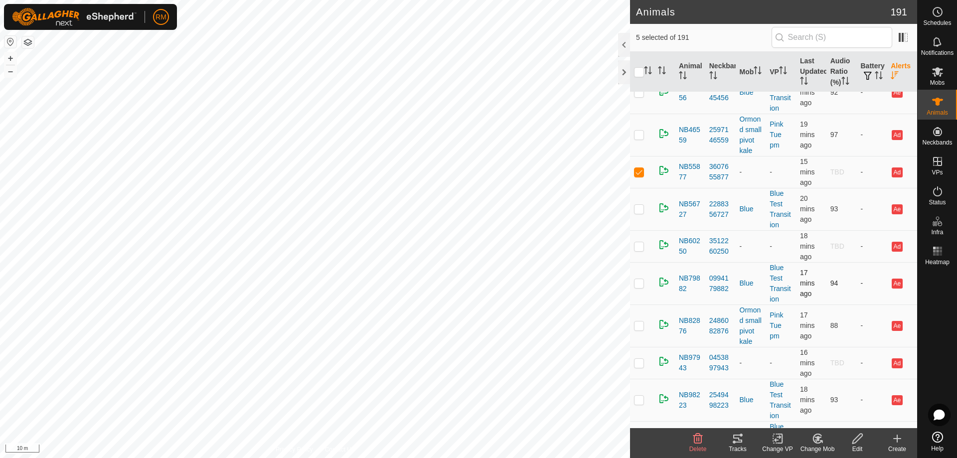
scroll to position [276, 0]
click at [639, 250] on p-checkbox at bounding box center [639, 246] width 10 height 8
click at [638, 366] on p-checkbox at bounding box center [639, 362] width 10 height 8
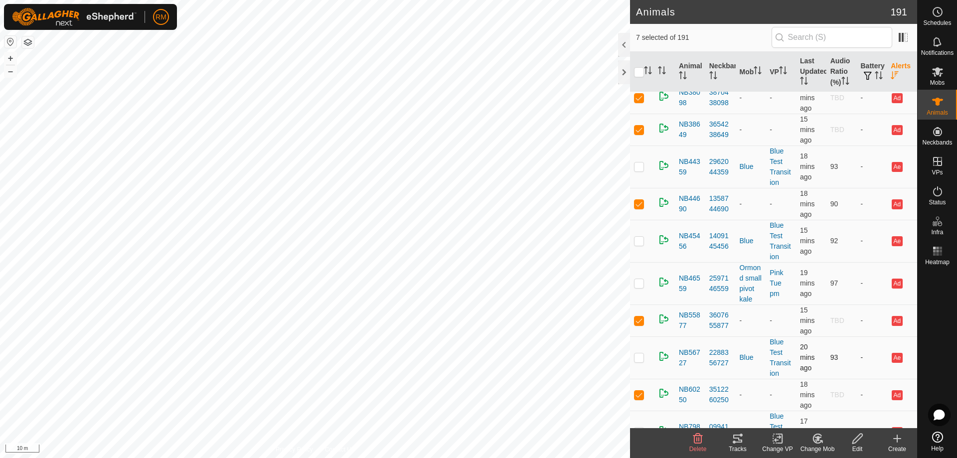
scroll to position [126, 0]
click at [639, 208] on p-checkbox at bounding box center [639, 204] width 10 height 8
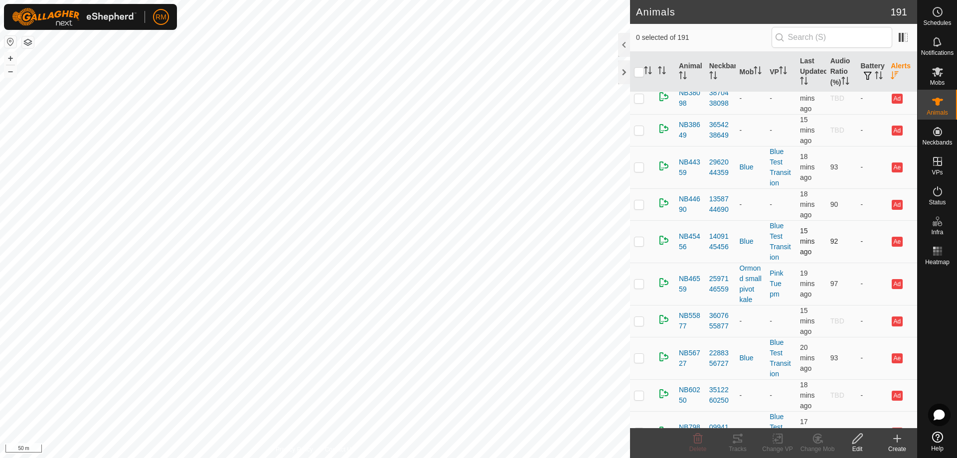
click at [643, 245] on p-checkbox at bounding box center [639, 241] width 10 height 8
click at [640, 245] on p-checkbox at bounding box center [639, 241] width 10 height 8
click at [639, 208] on p-checkbox at bounding box center [639, 204] width 10 height 8
click at [639, 288] on p-checkbox at bounding box center [639, 284] width 10 height 8
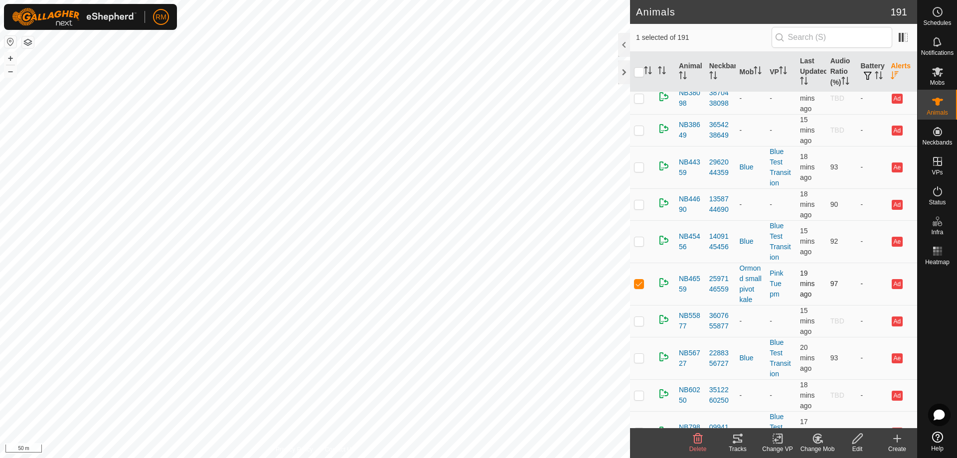
click at [639, 288] on p-checkbox at bounding box center [639, 284] width 10 height 8
click at [638, 288] on p-checkbox at bounding box center [639, 284] width 10 height 8
click at [636, 288] on p-checkbox at bounding box center [639, 284] width 10 height 8
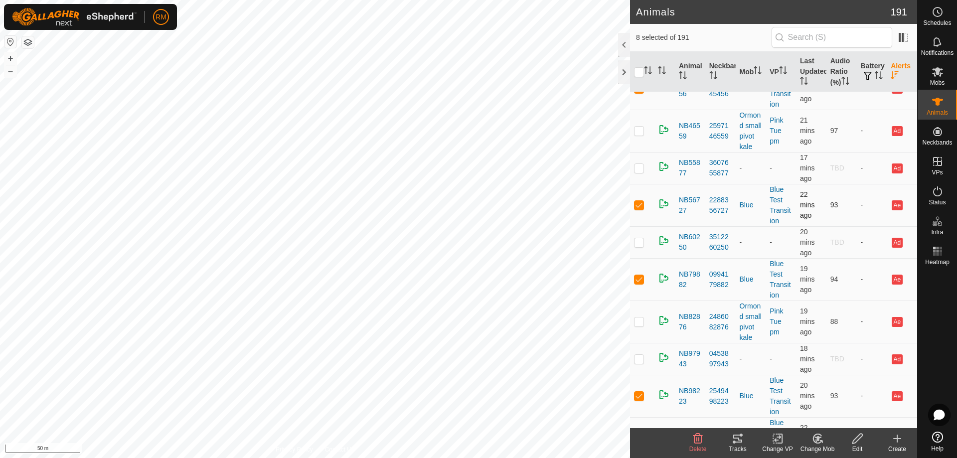
scroll to position [279, 0]
click at [639, 135] on p-checkbox at bounding box center [639, 131] width 10 height 8
click at [639, 93] on p-checkbox at bounding box center [639, 89] width 10 height 8
click at [640, 209] on p-checkbox at bounding box center [639, 205] width 10 height 8
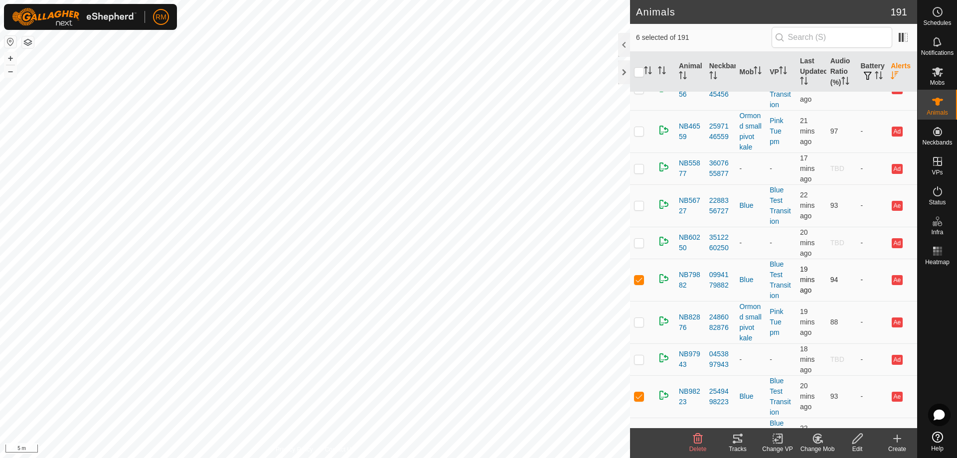
click at [639, 284] on p-checkbox at bounding box center [639, 280] width 10 height 8
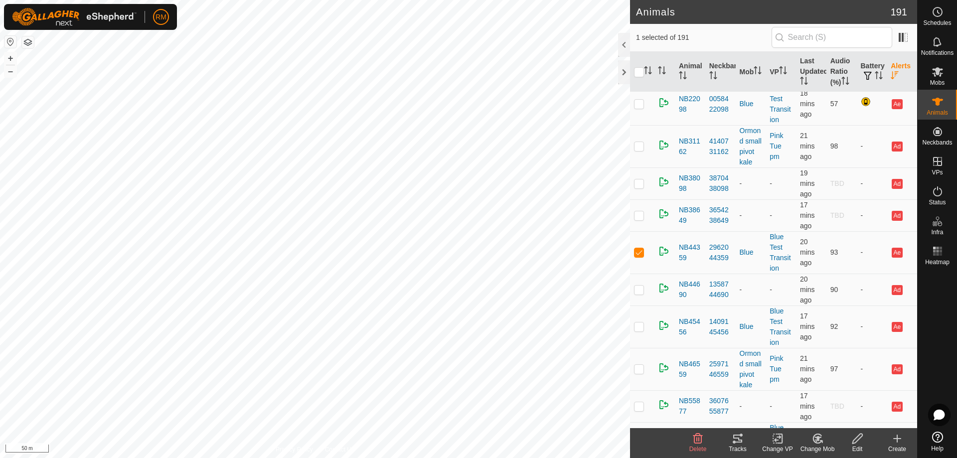
scroll to position [0, 0]
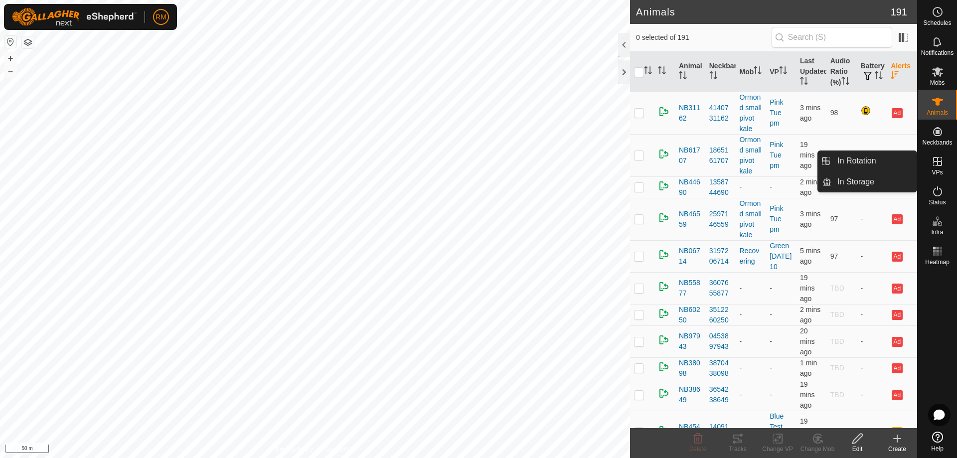
click at [939, 164] on icon at bounding box center [938, 162] width 12 height 12
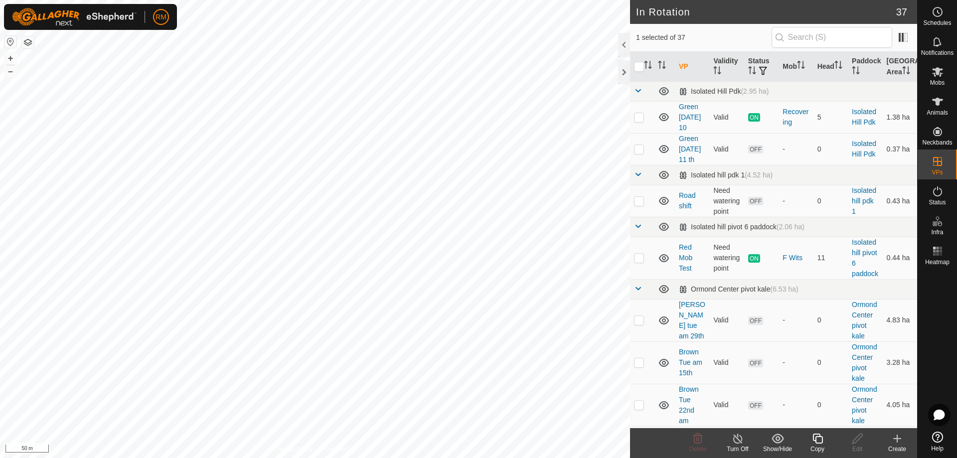
click at [816, 439] on icon at bounding box center [818, 439] width 12 height 12
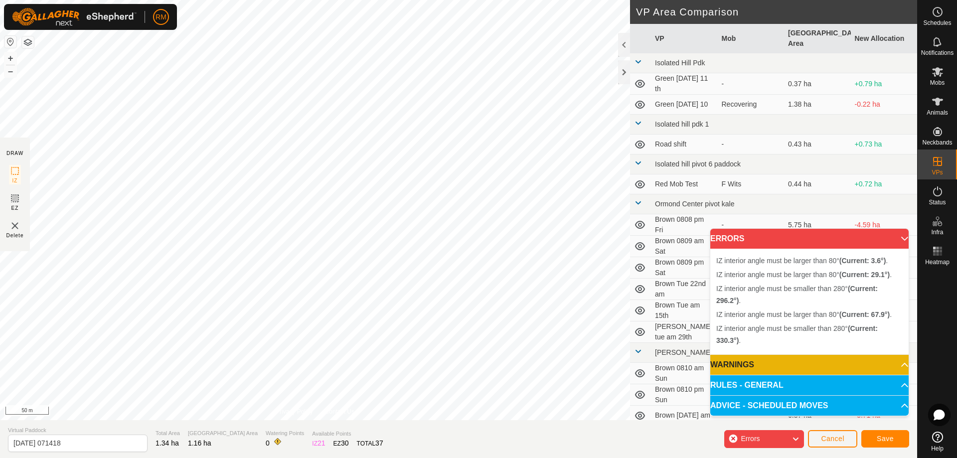
click at [451, 272] on div "IZ interior angle must be smaller than 280° (Current: 330.3°) . + – ⇧ i 50 m" at bounding box center [315, 210] width 630 height 420
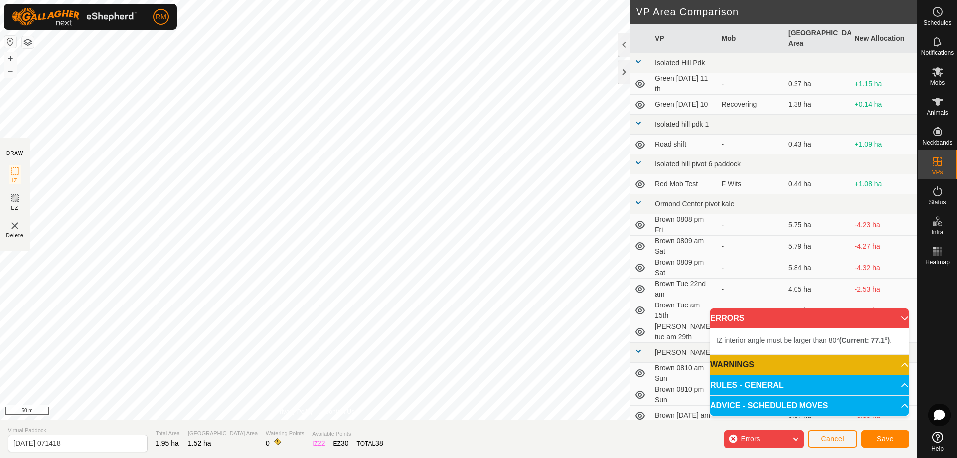
click at [557, 175] on div "IZ interior angle must be larger than 80° (Current: 77.1°) . + – ⇧ i 50 m" at bounding box center [315, 210] width 630 height 420
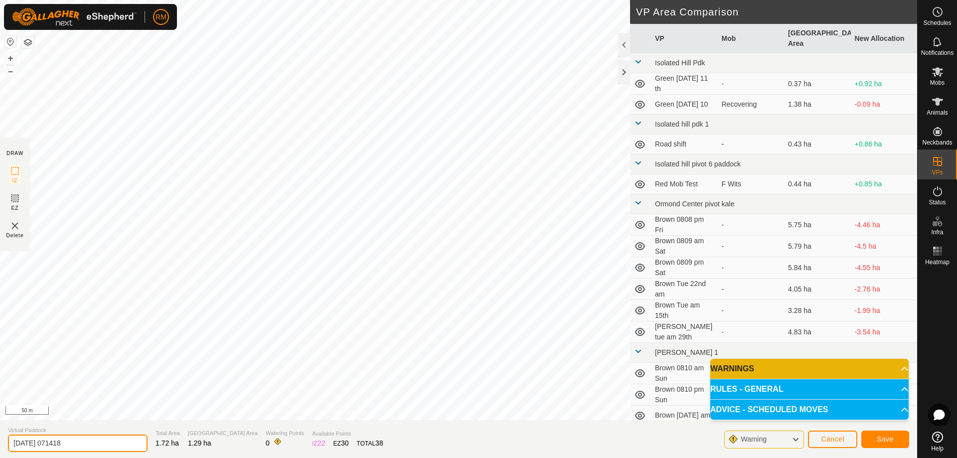
click at [96, 446] on input "[DATE] 071418" at bounding box center [78, 443] width 140 height 17
click at [885, 442] on span "Save" at bounding box center [885, 439] width 17 height 8
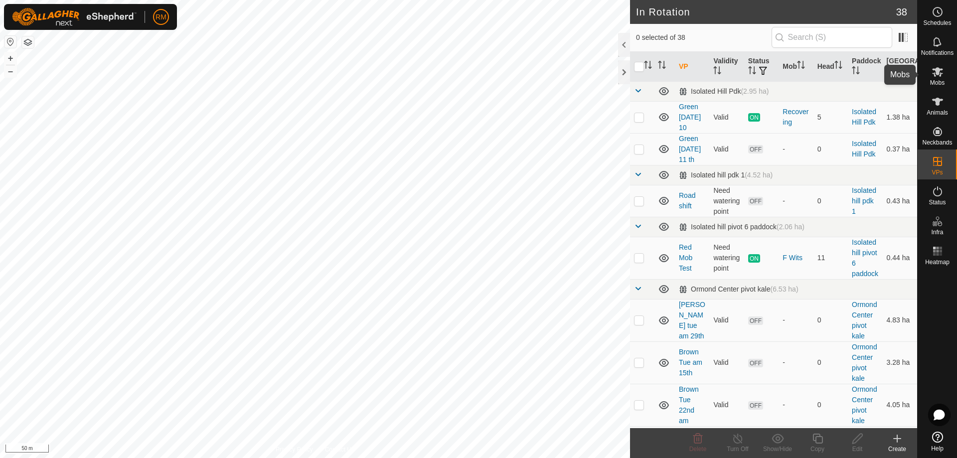
click at [938, 72] on icon at bounding box center [937, 71] width 11 height 9
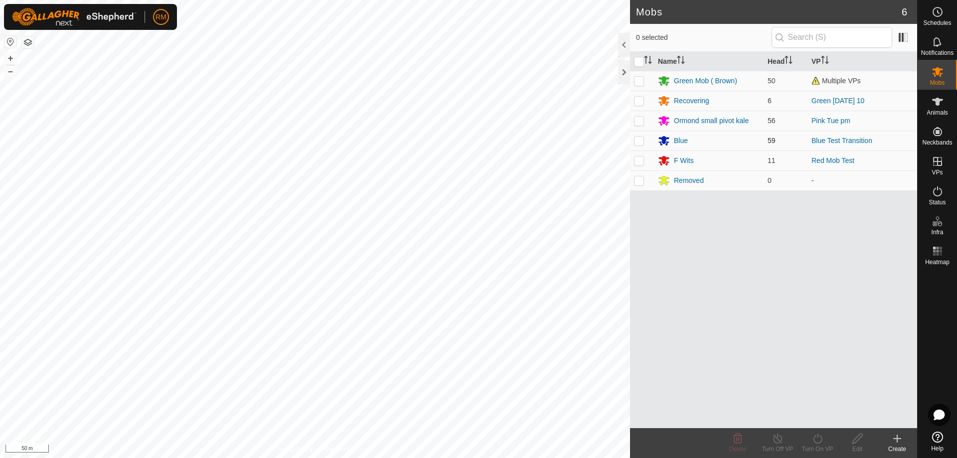
click at [636, 141] on p-checkbox at bounding box center [639, 141] width 10 height 8
click at [821, 441] on icon at bounding box center [818, 439] width 12 height 12
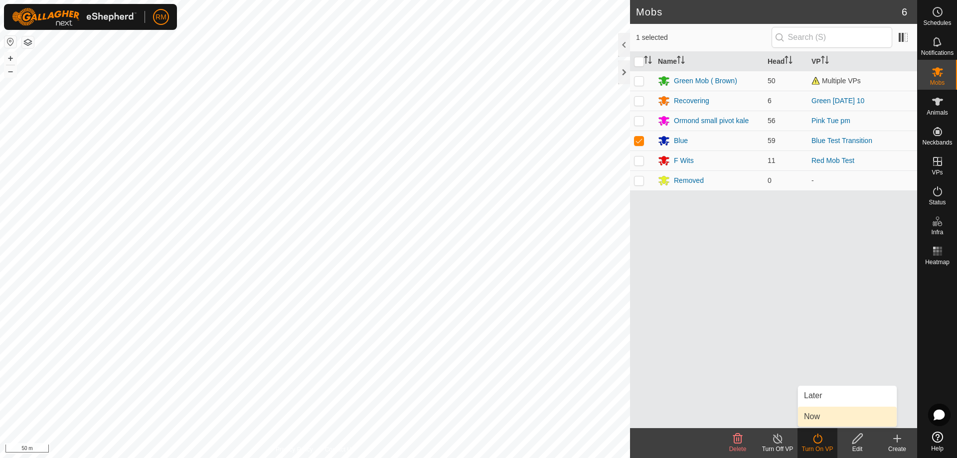
click at [828, 413] on link "Now" at bounding box center [847, 417] width 99 height 20
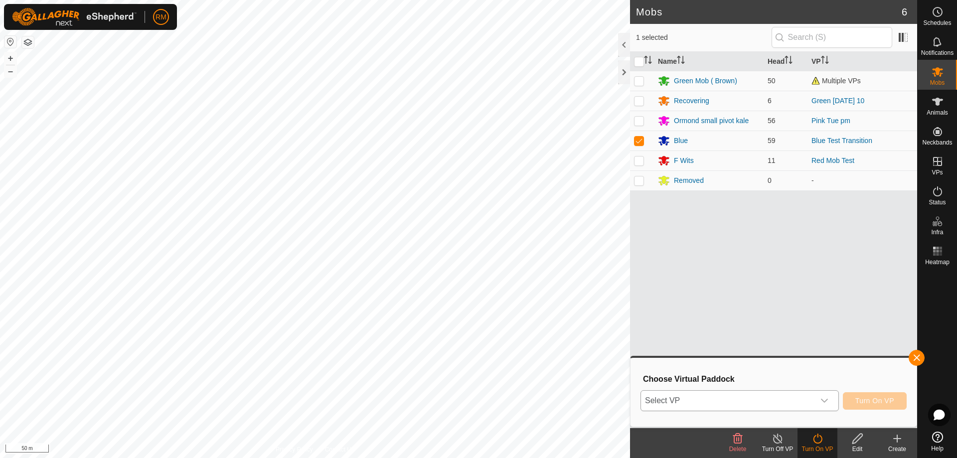
click at [825, 398] on icon "dropdown trigger" at bounding box center [825, 401] width 8 height 8
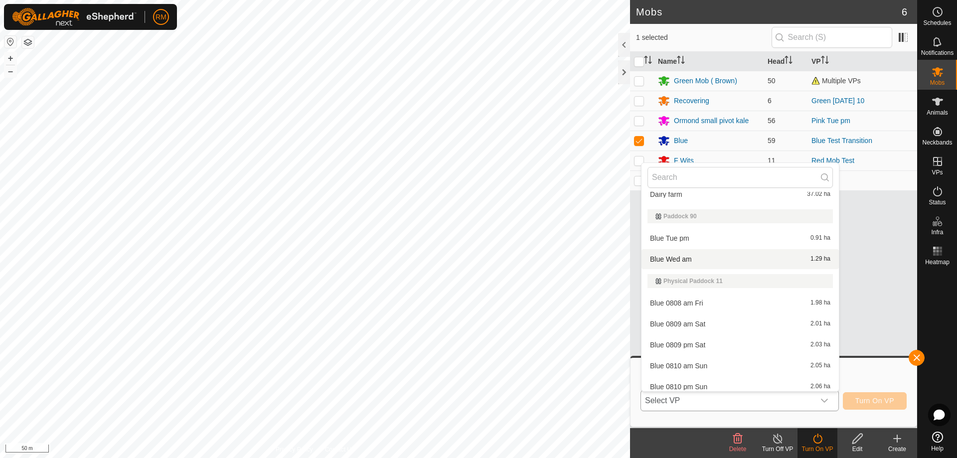
scroll to position [631, 0]
click at [684, 259] on li "Blue Wed am 1.29 ha" at bounding box center [740, 259] width 197 height 20
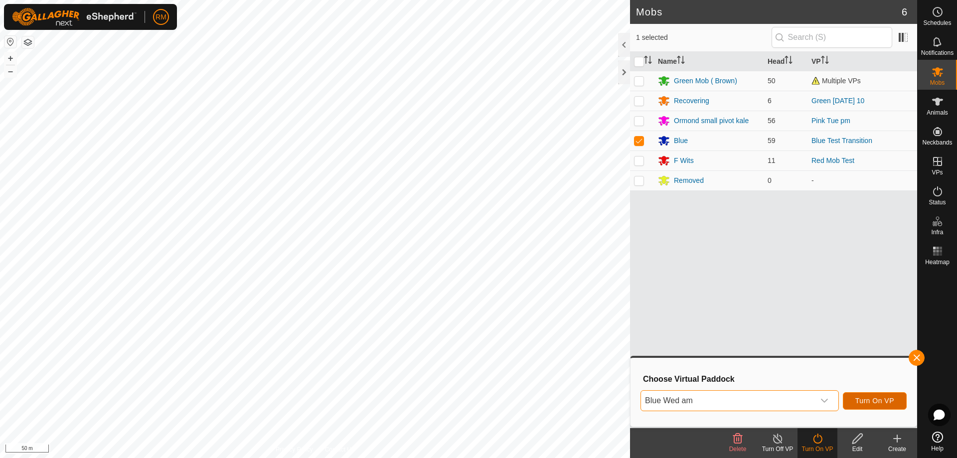
click at [878, 401] on span "Turn On VP" at bounding box center [875, 401] width 39 height 8
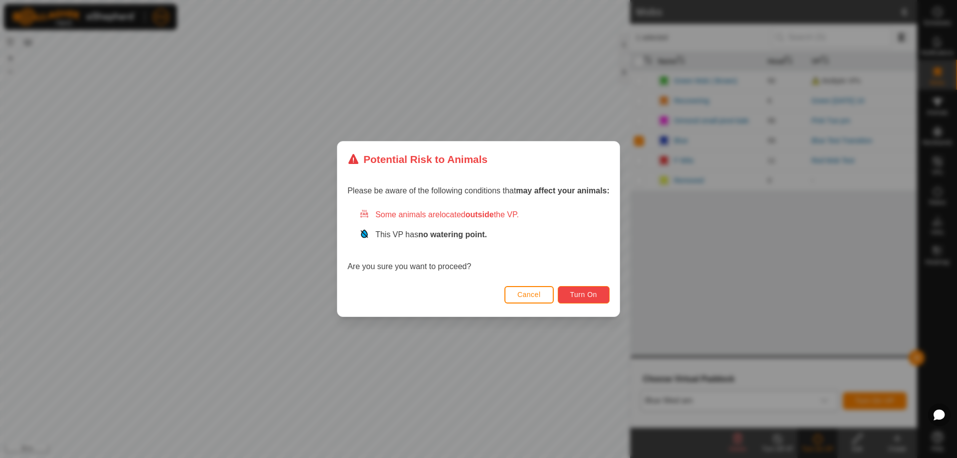
click at [578, 293] on span "Turn On" at bounding box center [583, 295] width 27 height 8
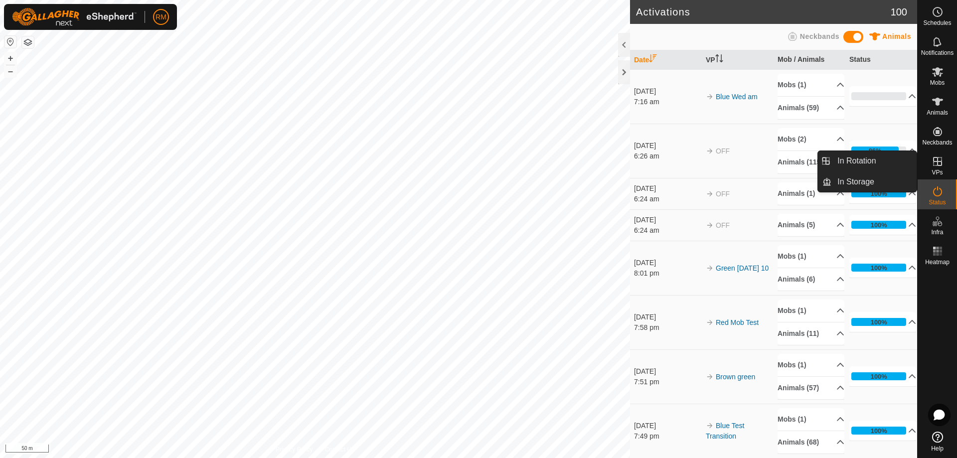
click at [939, 165] on icon at bounding box center [937, 161] width 9 height 9
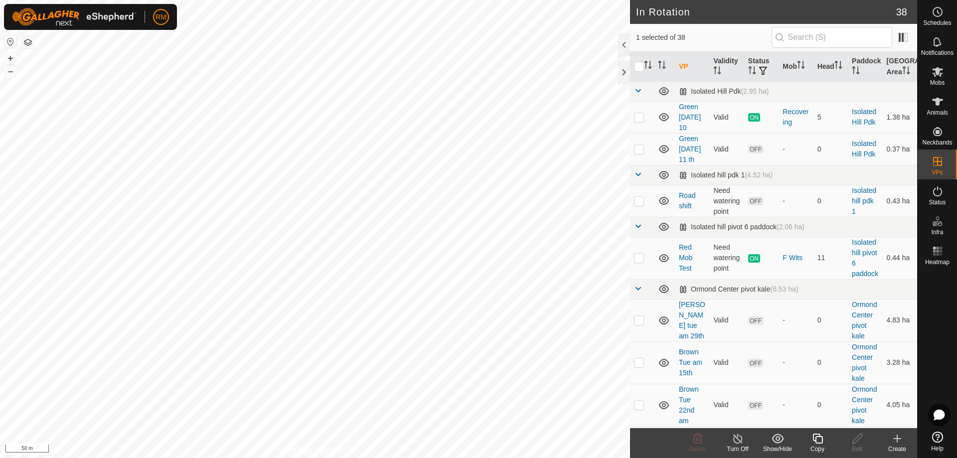
click at [814, 441] on icon at bounding box center [818, 439] width 10 height 10
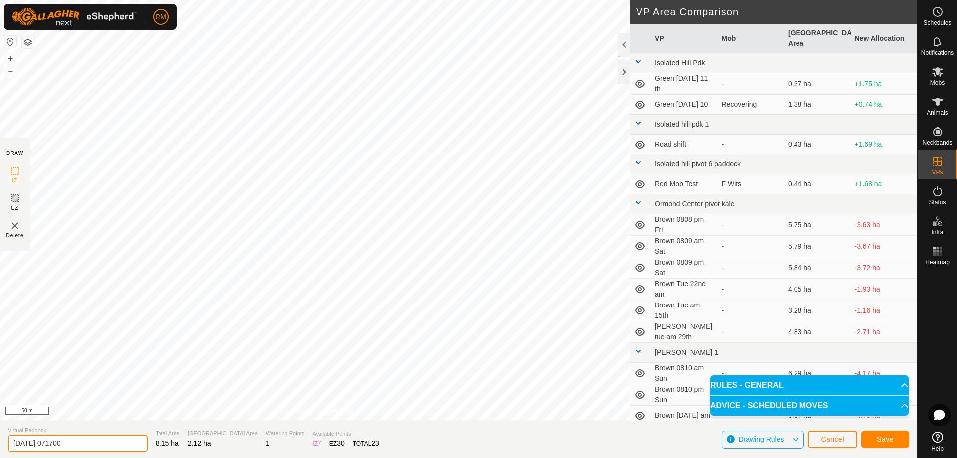
click at [88, 445] on input "[DATE] 071700" at bounding box center [78, 443] width 140 height 17
click at [895, 440] on button "Save" at bounding box center [886, 439] width 48 height 17
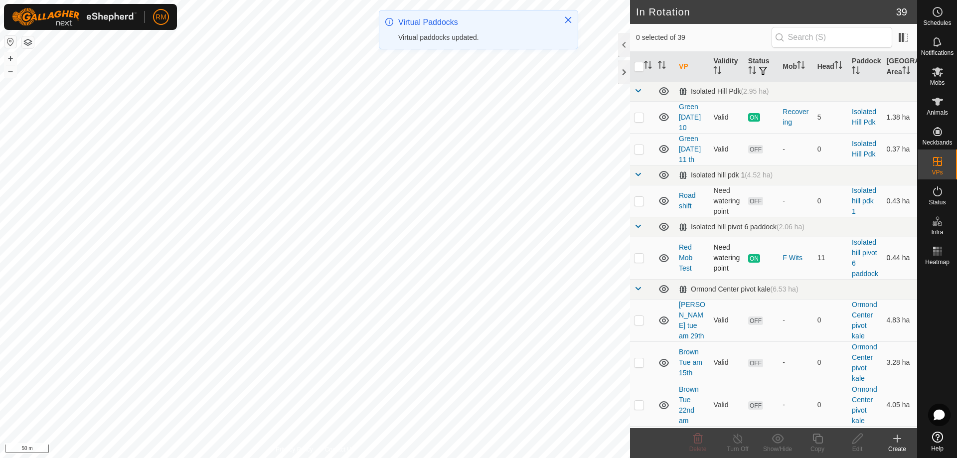
click at [640, 262] on p-checkbox at bounding box center [639, 258] width 10 height 8
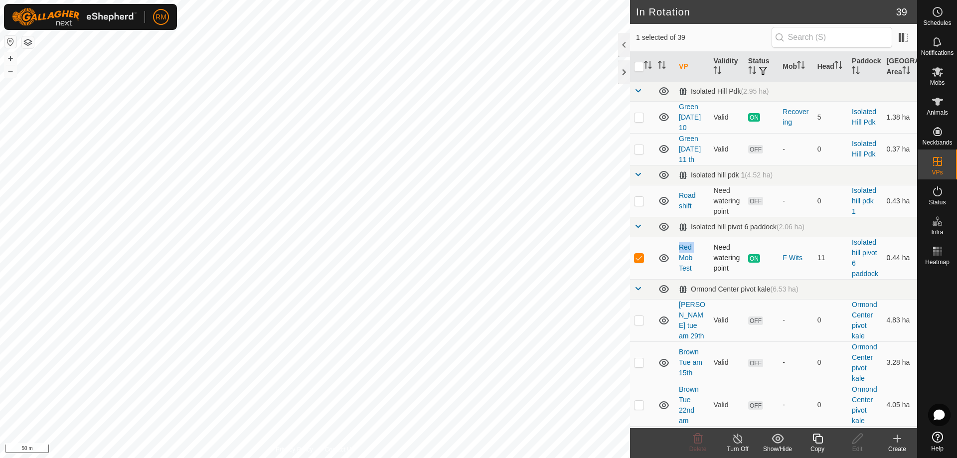
click at [640, 262] on p-checkbox at bounding box center [639, 258] width 10 height 8
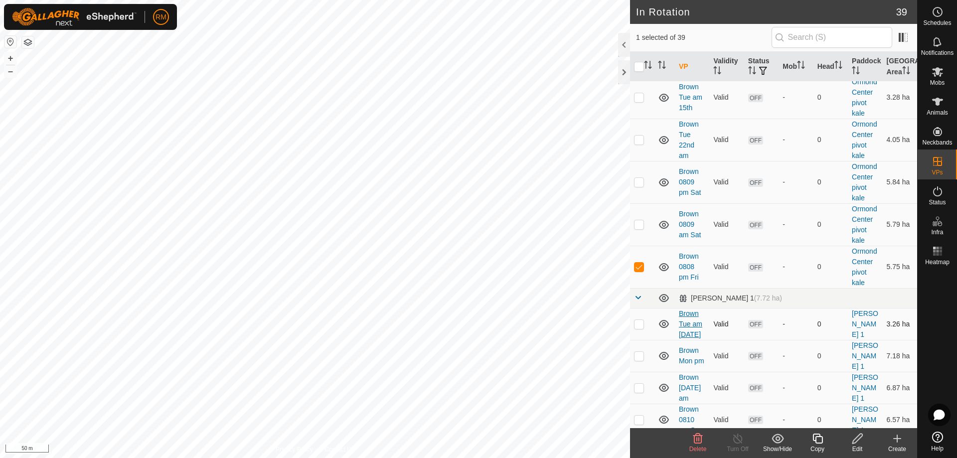
scroll to position [266, 0]
click at [640, 270] on p-checkbox at bounding box center [639, 266] width 10 height 8
click at [642, 185] on p-checkbox at bounding box center [639, 181] width 10 height 8
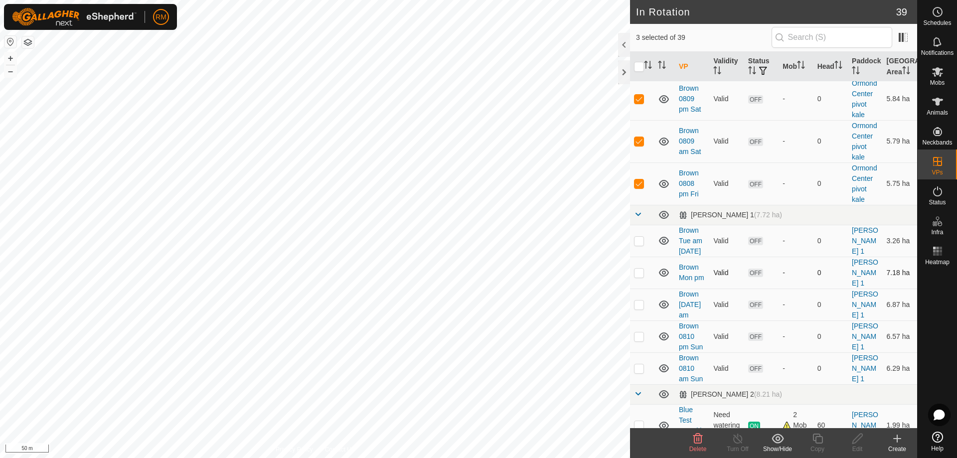
click at [637, 277] on p-checkbox at bounding box center [639, 273] width 10 height 8
click at [638, 308] on p-checkbox at bounding box center [639, 304] width 10 height 8
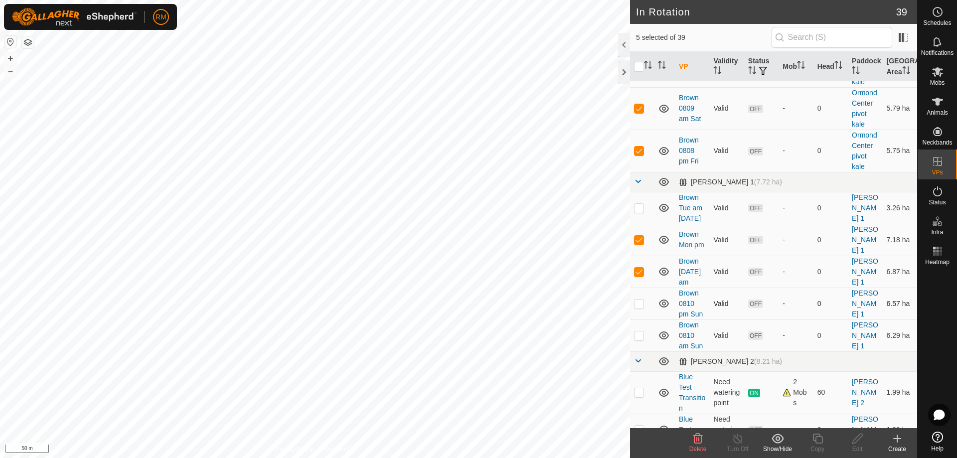
scroll to position [382, 0]
click at [637, 307] on p-checkbox at bounding box center [639, 303] width 10 height 8
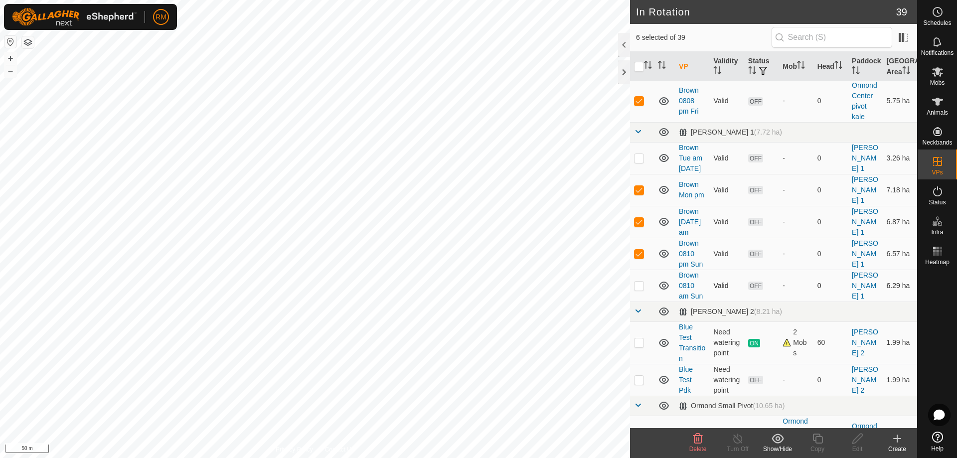
scroll to position [432, 0]
click at [639, 289] on p-checkbox at bounding box center [639, 285] width 10 height 8
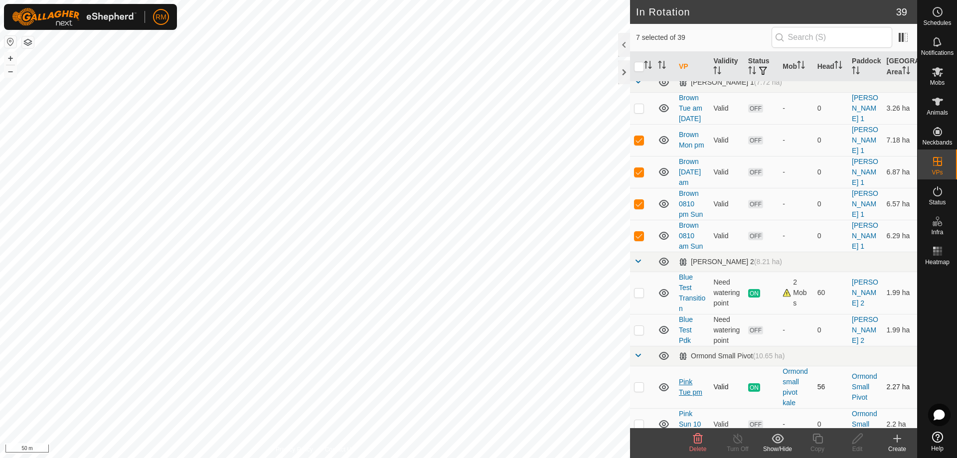
scroll to position [482, 0]
click at [696, 438] on icon at bounding box center [698, 439] width 12 height 12
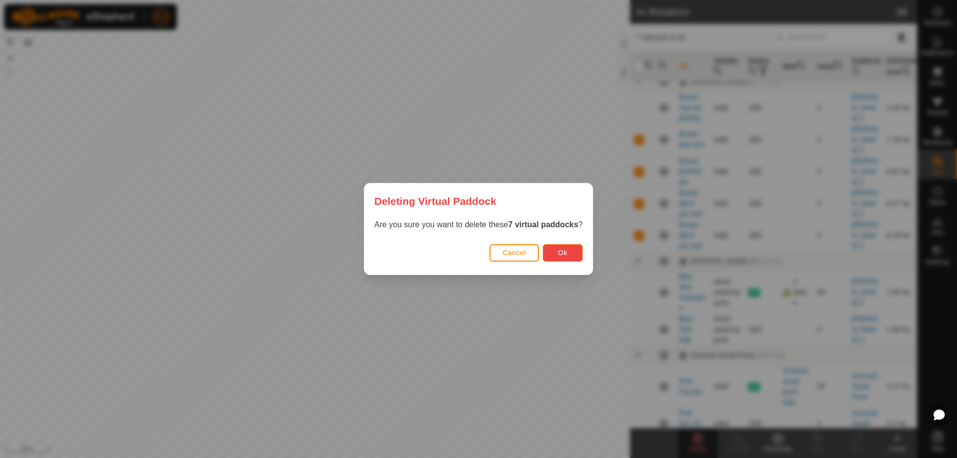
click at [570, 257] on button "Ok" at bounding box center [563, 252] width 40 height 17
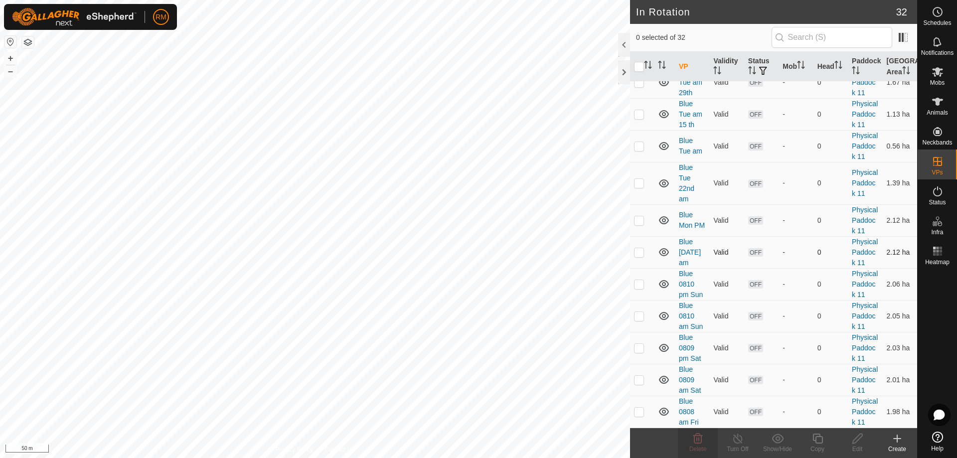
scroll to position [997, 0]
click at [637, 256] on p-checkbox at bounding box center [639, 252] width 10 height 8
drag, startPoint x: 641, startPoint y: 343, endPoint x: 647, endPoint y: 366, distance: 24.1
click at [641, 288] on p-checkbox at bounding box center [639, 284] width 10 height 8
click at [636, 320] on p-checkbox at bounding box center [639, 316] width 10 height 8
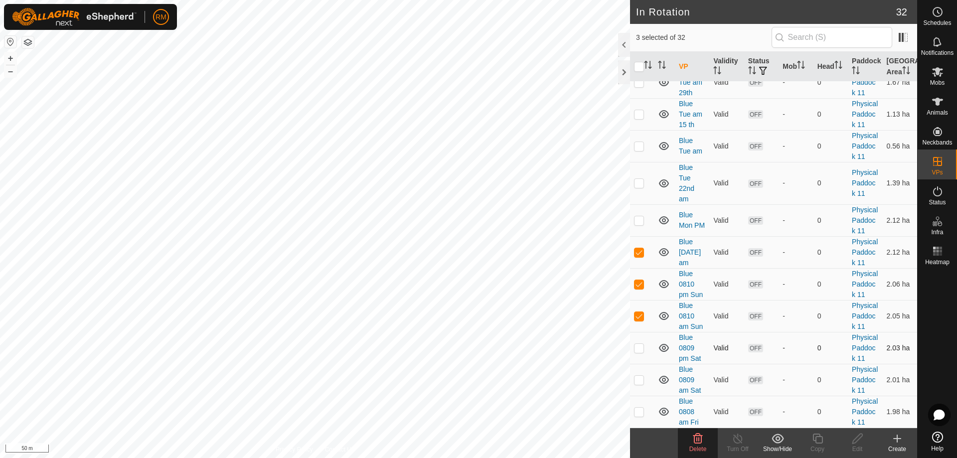
scroll to position [1104, 0]
click at [637, 344] on p-checkbox at bounding box center [639, 348] width 10 height 8
click at [637, 376] on p-checkbox at bounding box center [639, 380] width 10 height 8
click at [642, 408] on p-checkbox at bounding box center [639, 412] width 10 height 8
click at [638, 216] on p-checkbox at bounding box center [639, 220] width 10 height 8
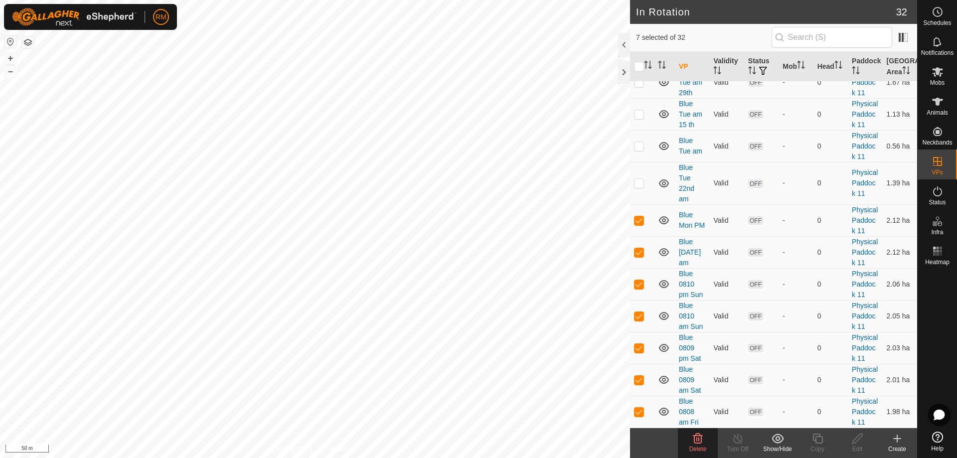
click at [692, 441] on icon at bounding box center [698, 439] width 12 height 12
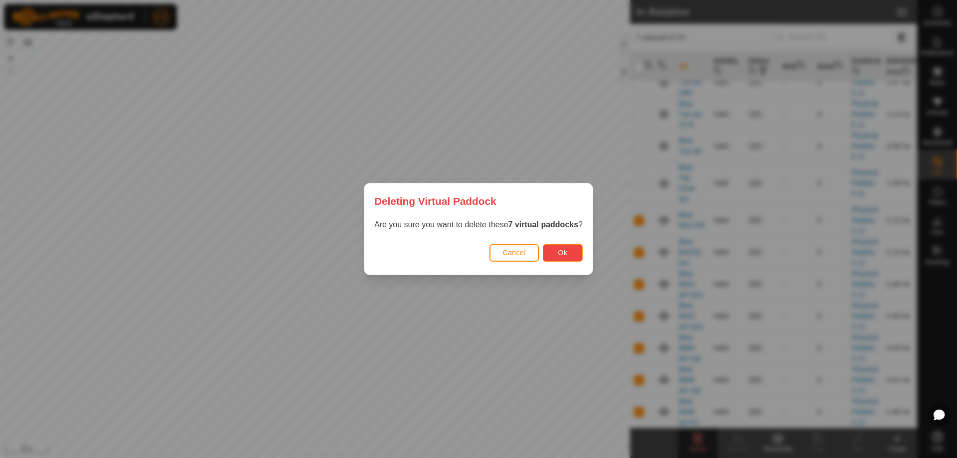
click at [573, 255] on button "Ok" at bounding box center [563, 252] width 40 height 17
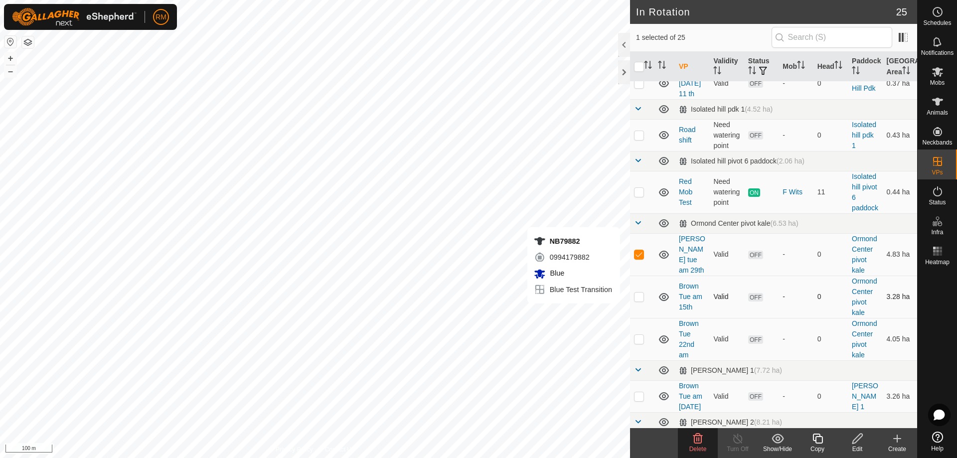
scroll to position [66, 0]
click at [638, 300] on p-checkbox at bounding box center [639, 296] width 10 height 8
click at [639, 343] on p-checkbox at bounding box center [639, 339] width 10 height 8
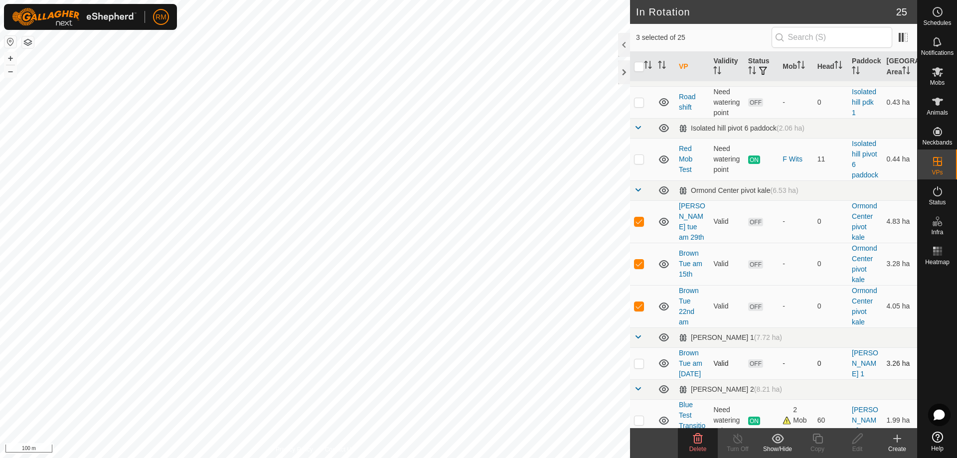
scroll to position [99, 0]
click at [641, 379] on td at bounding box center [642, 363] width 24 height 32
click at [638, 367] on p-checkbox at bounding box center [639, 363] width 10 height 8
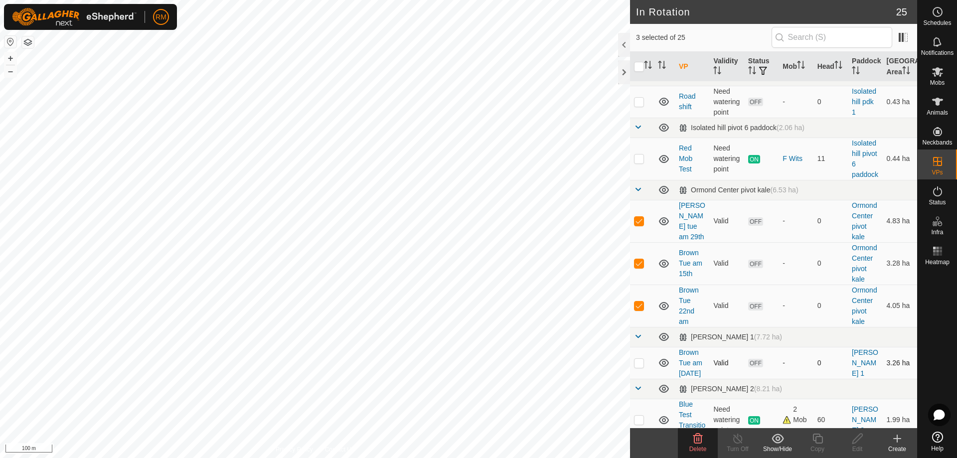
click at [635, 367] on p-checkbox at bounding box center [639, 363] width 10 height 8
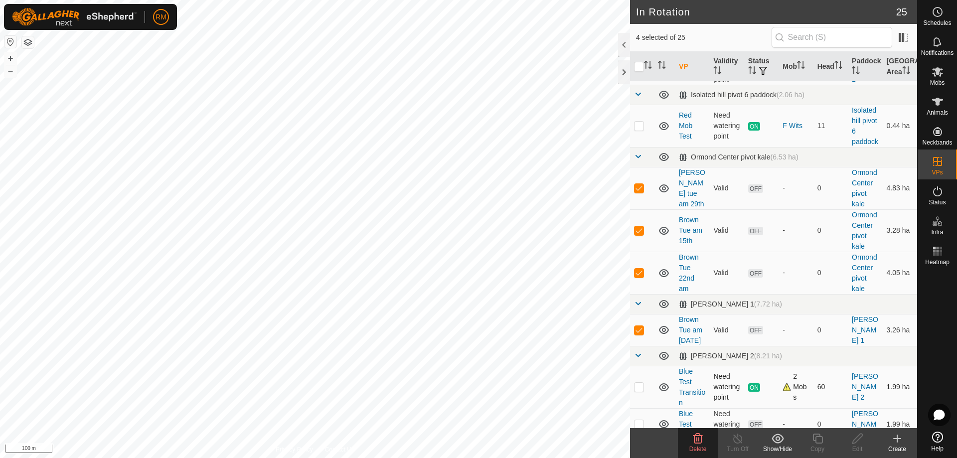
scroll to position [133, 0]
click at [637, 334] on p-checkbox at bounding box center [639, 330] width 10 height 8
click at [639, 191] on p-checkbox at bounding box center [639, 187] width 10 height 8
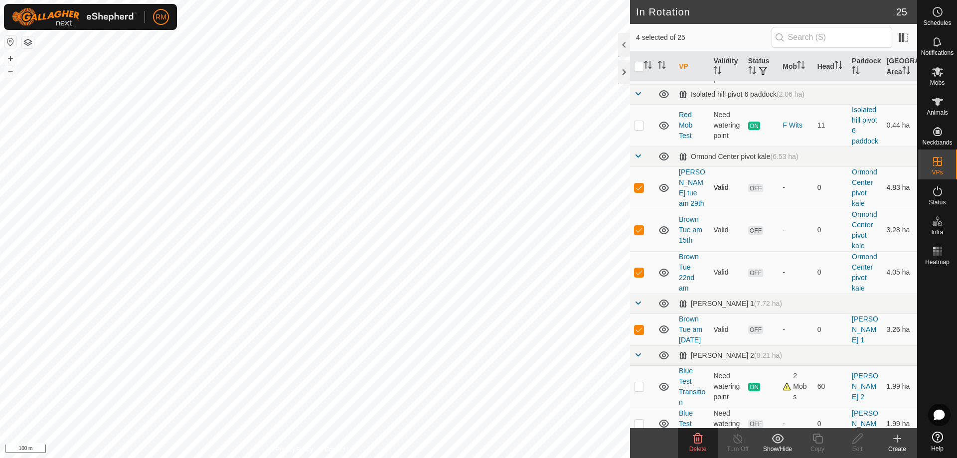
click at [639, 191] on p-checkbox at bounding box center [639, 187] width 10 height 8
click at [704, 441] on icon at bounding box center [698, 439] width 12 height 12
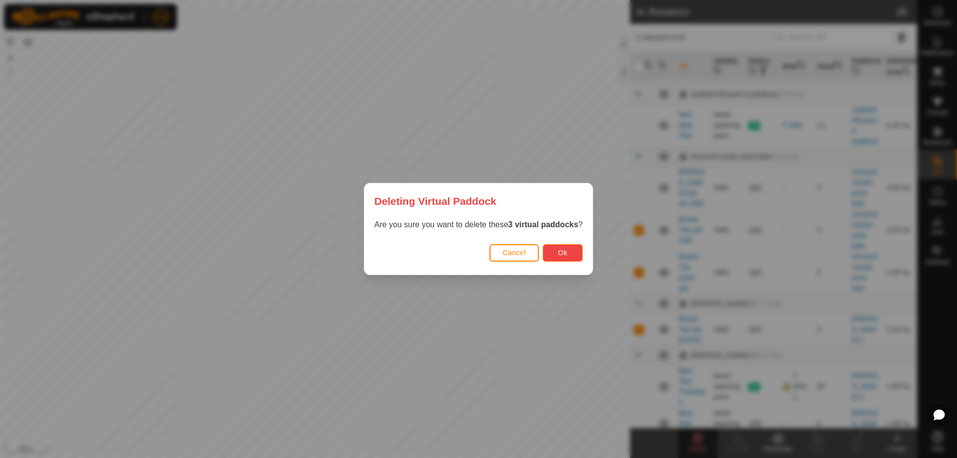
click at [571, 250] on button "Ok" at bounding box center [563, 252] width 40 height 17
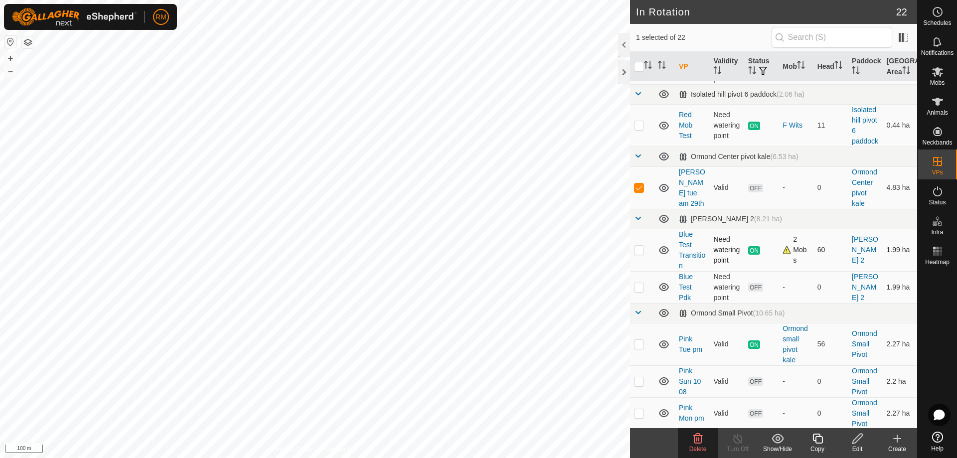
click at [640, 254] on p-checkbox at bounding box center [639, 250] width 10 height 8
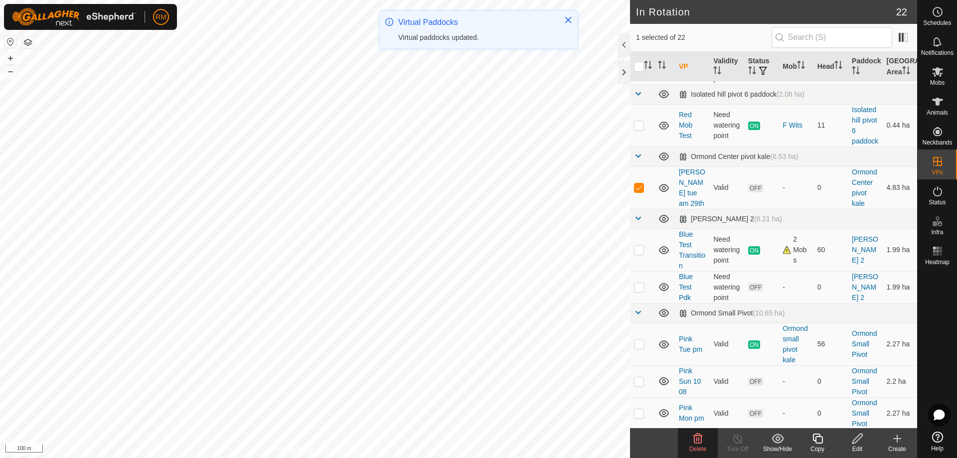
click at [640, 254] on p-checkbox at bounding box center [639, 250] width 10 height 8
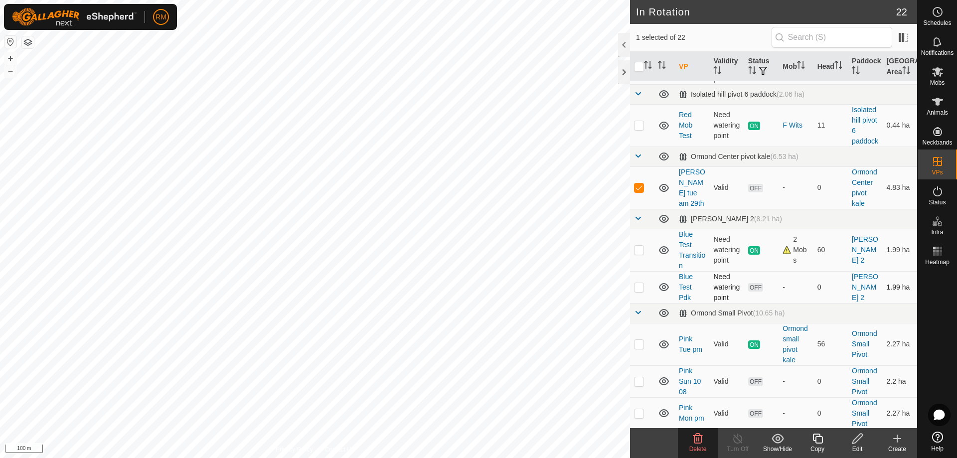
click at [638, 291] on p-checkbox at bounding box center [639, 287] width 10 height 8
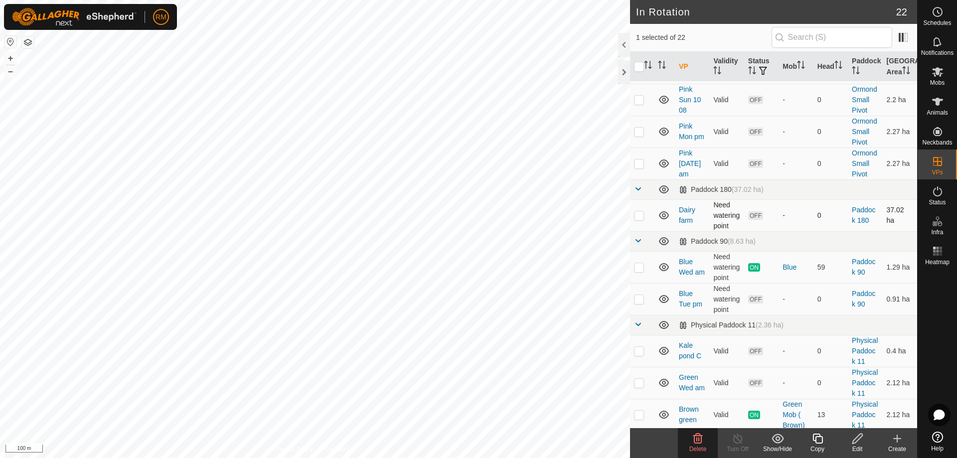
scroll to position [415, 0]
click at [640, 271] on p-checkbox at bounding box center [639, 267] width 10 height 8
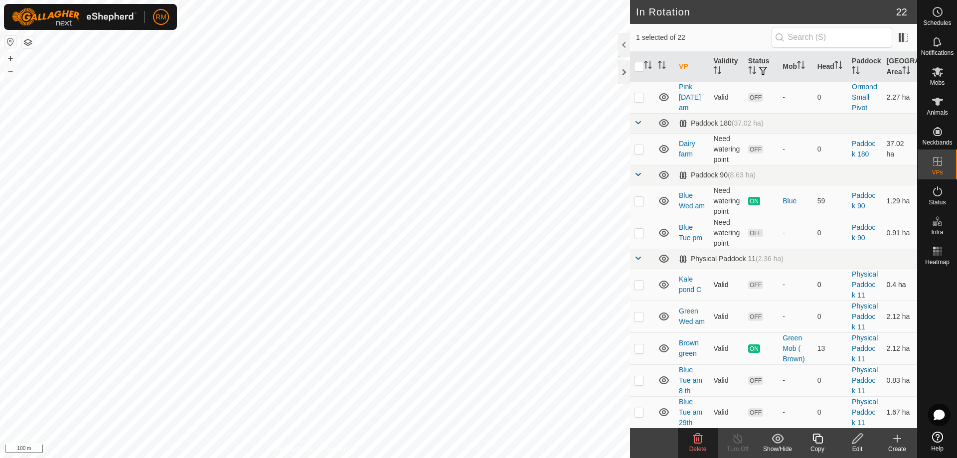
scroll to position [481, 0]
click at [640, 288] on p-checkbox at bounding box center [639, 284] width 10 height 8
click at [697, 438] on icon at bounding box center [698, 439] width 12 height 12
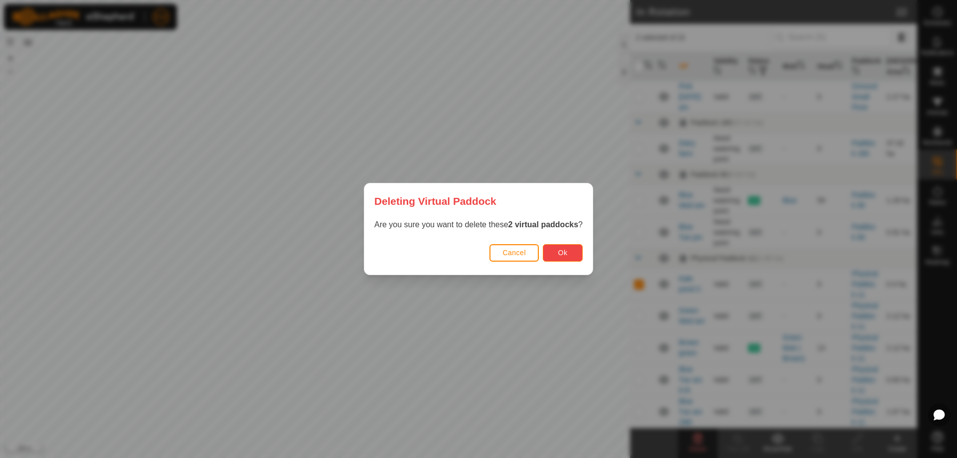
click at [571, 250] on button "Ok" at bounding box center [563, 252] width 40 height 17
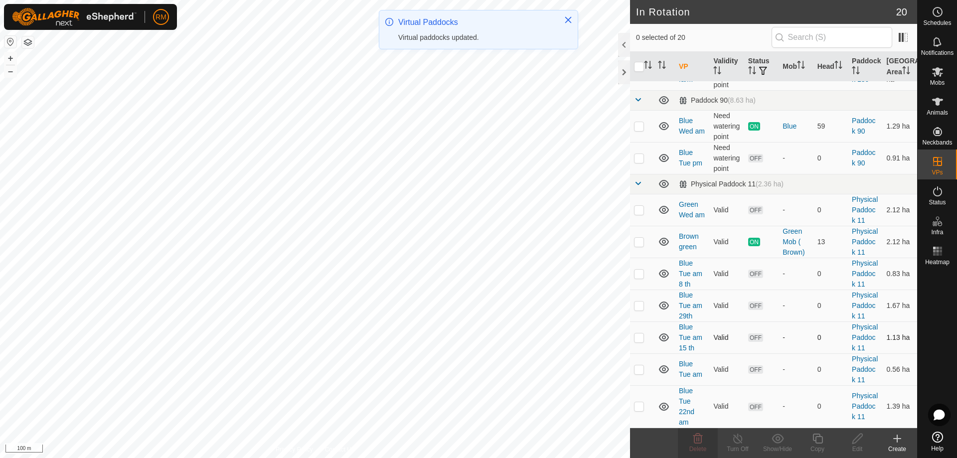
scroll to position [566, 0]
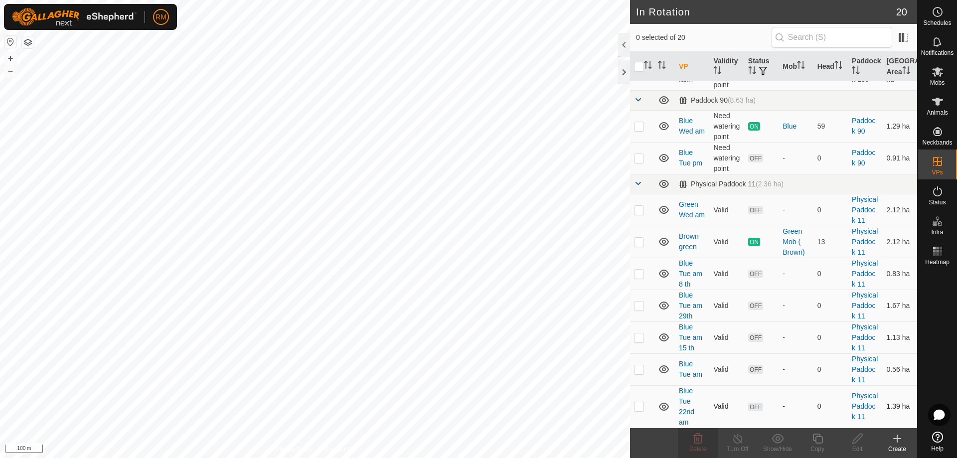
click at [643, 406] on p-checkbox at bounding box center [639, 406] width 10 height 8
click at [641, 365] on p-checkbox at bounding box center [639, 369] width 10 height 8
click at [638, 334] on p-checkbox at bounding box center [639, 338] width 10 height 8
click at [639, 334] on p-checkbox at bounding box center [639, 338] width 10 height 8
drag, startPoint x: 640, startPoint y: 364, endPoint x: 640, endPoint y: 376, distance: 12.5
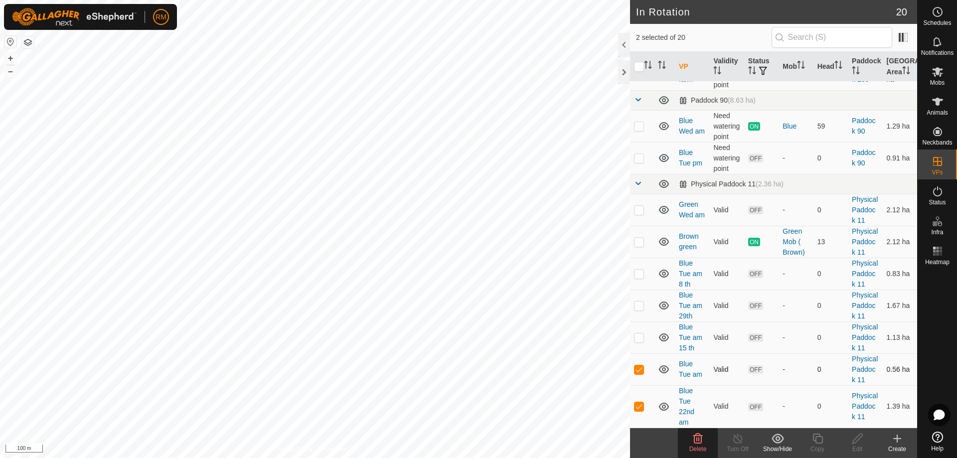
click at [640, 365] on p-checkbox at bounding box center [639, 369] width 10 height 8
click at [640, 407] on p-checkbox at bounding box center [639, 406] width 10 height 8
click at [638, 407] on p-checkbox at bounding box center [639, 406] width 10 height 8
click at [636, 406] on p-checkbox at bounding box center [639, 406] width 10 height 8
click at [636, 365] on p-checkbox at bounding box center [639, 369] width 10 height 8
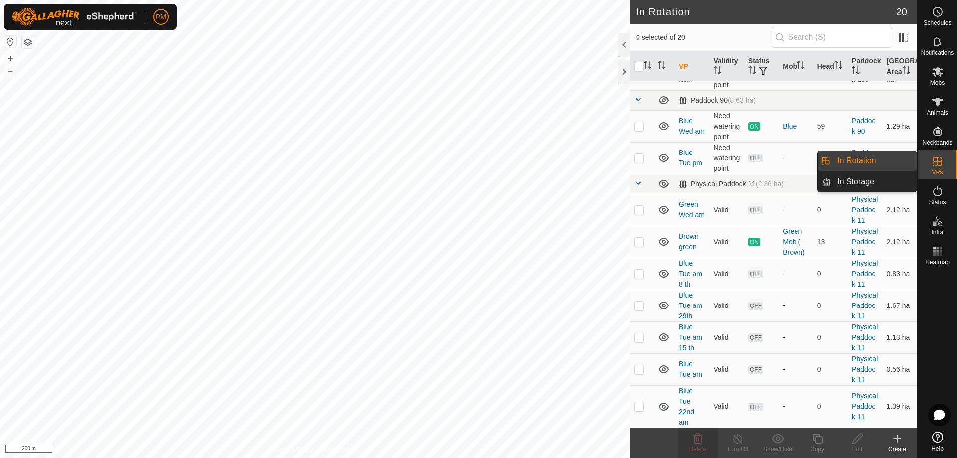
click at [942, 164] on icon at bounding box center [937, 161] width 9 height 9
click at [859, 179] on link "In Storage" at bounding box center [874, 182] width 85 height 20
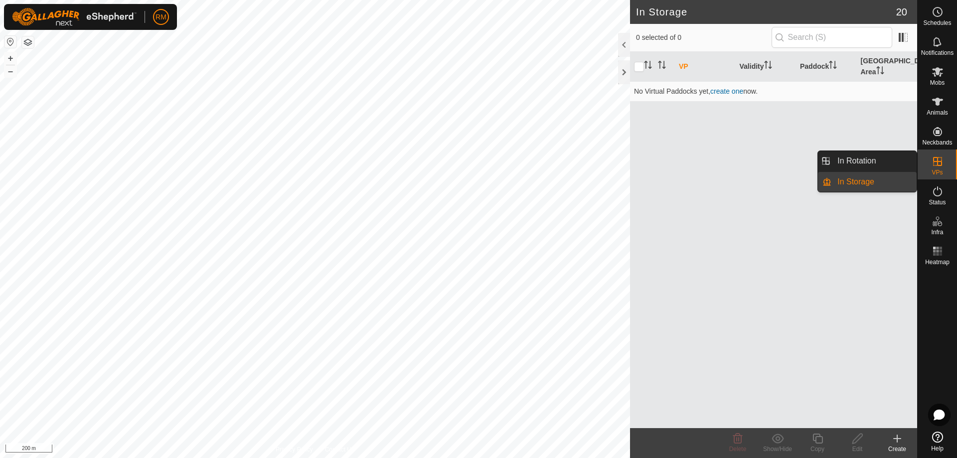
click at [833, 182] on link "In Storage" at bounding box center [874, 182] width 85 height 20
click at [871, 157] on link "In Rotation" at bounding box center [874, 161] width 85 height 20
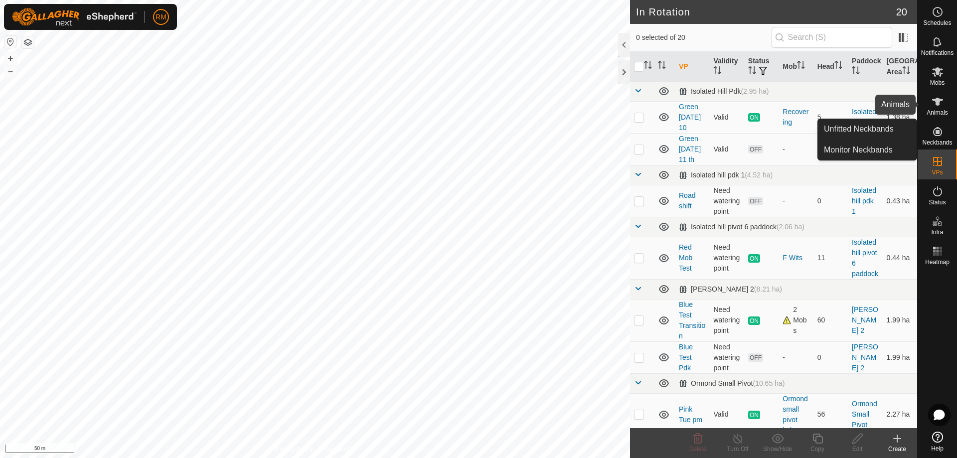
click at [938, 102] on icon at bounding box center [937, 102] width 11 height 8
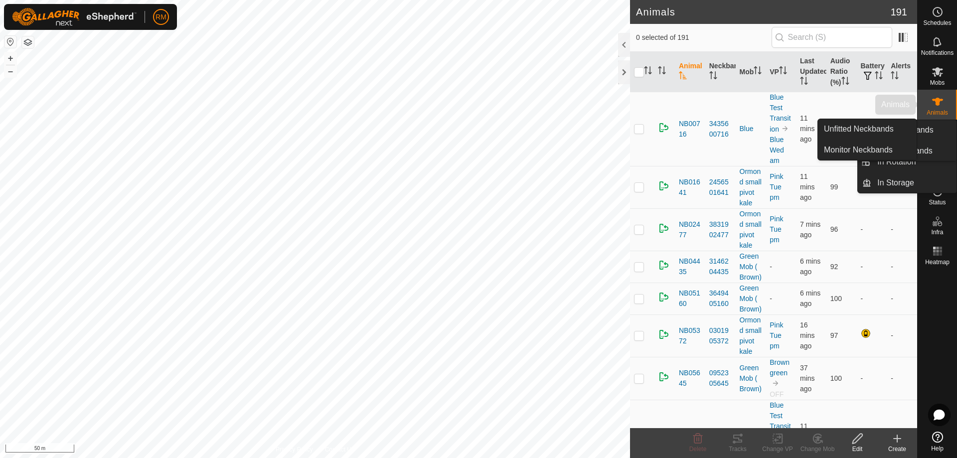
click at [932, 72] on icon at bounding box center [938, 72] width 12 height 12
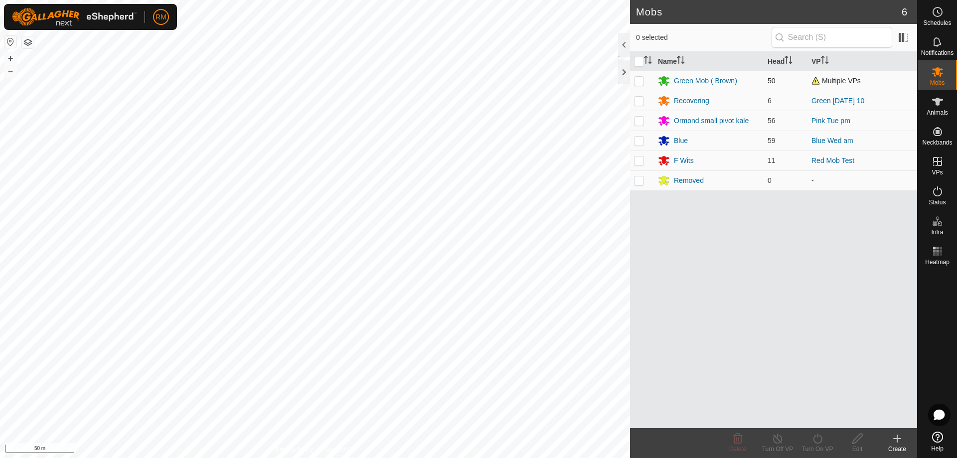
click at [638, 82] on p-checkbox at bounding box center [639, 81] width 10 height 8
click at [817, 440] on icon at bounding box center [818, 439] width 12 height 12
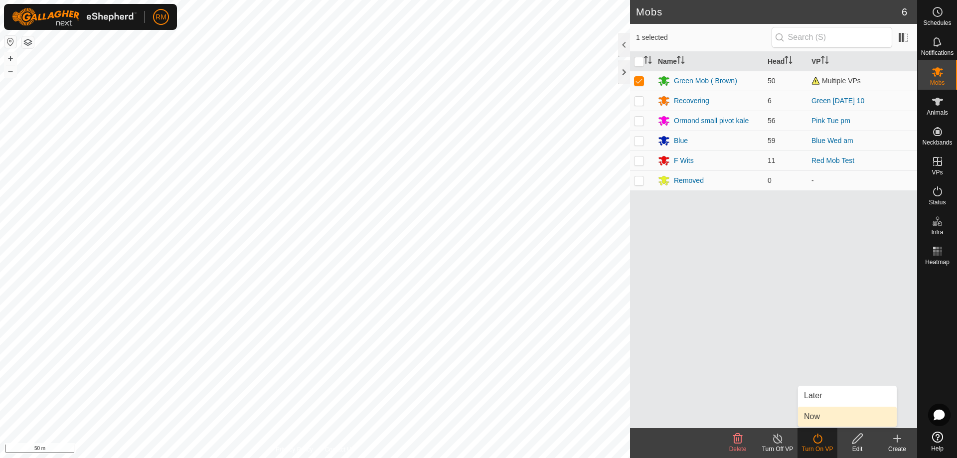
click at [829, 418] on link "Now" at bounding box center [847, 417] width 99 height 20
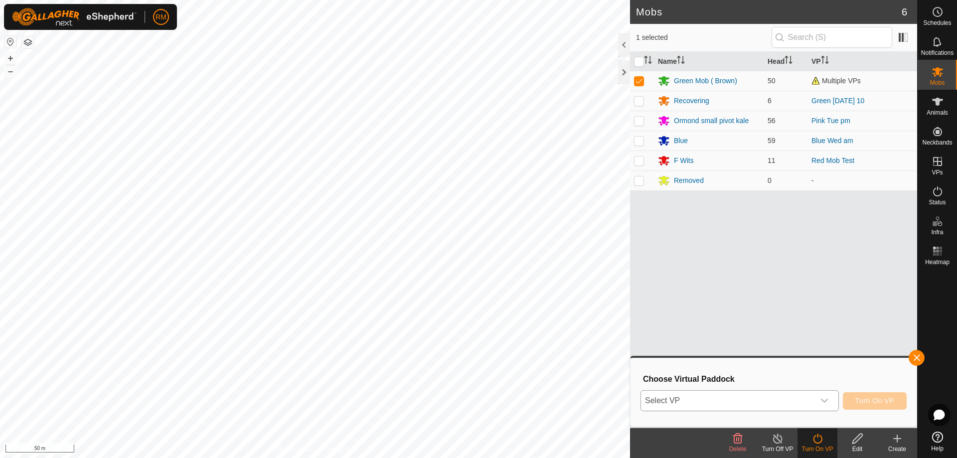
click at [824, 400] on icon "dropdown trigger" at bounding box center [825, 401] width 8 height 8
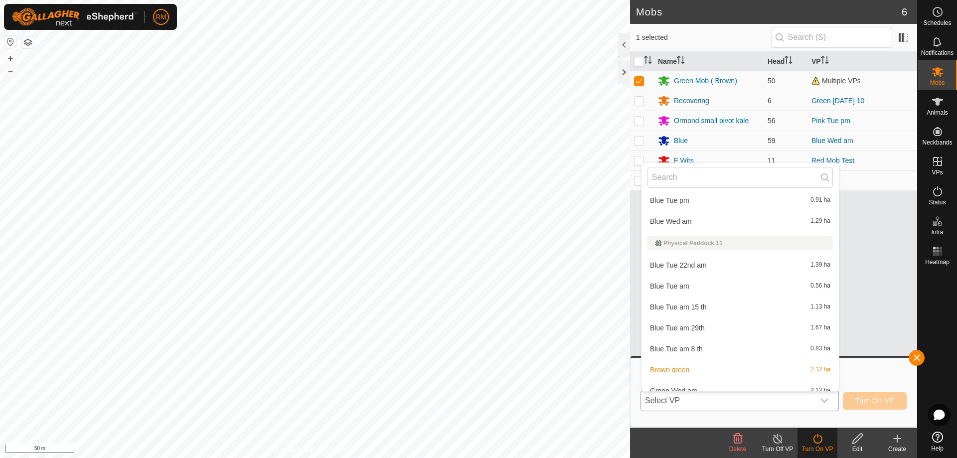
scroll to position [402, 0]
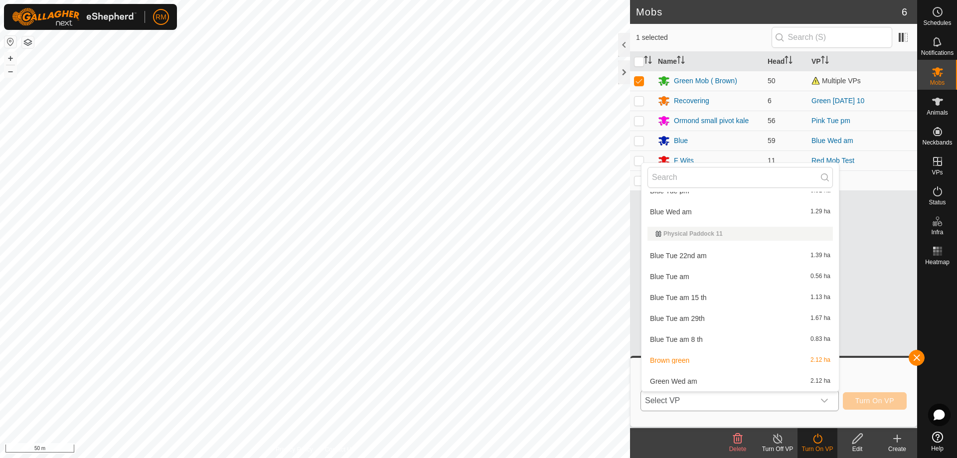
click at [686, 380] on li "Green Wed am 2.12 ha" at bounding box center [740, 381] width 197 height 20
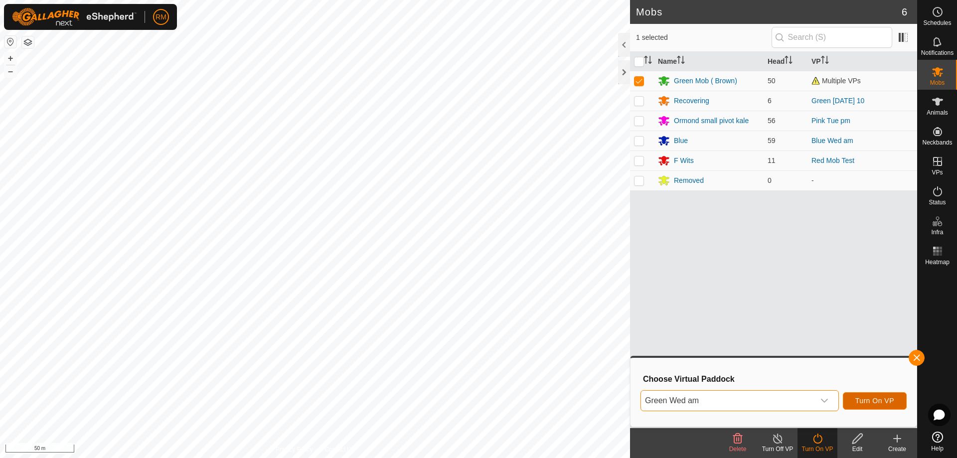
click at [874, 401] on span "Turn On VP" at bounding box center [875, 401] width 39 height 8
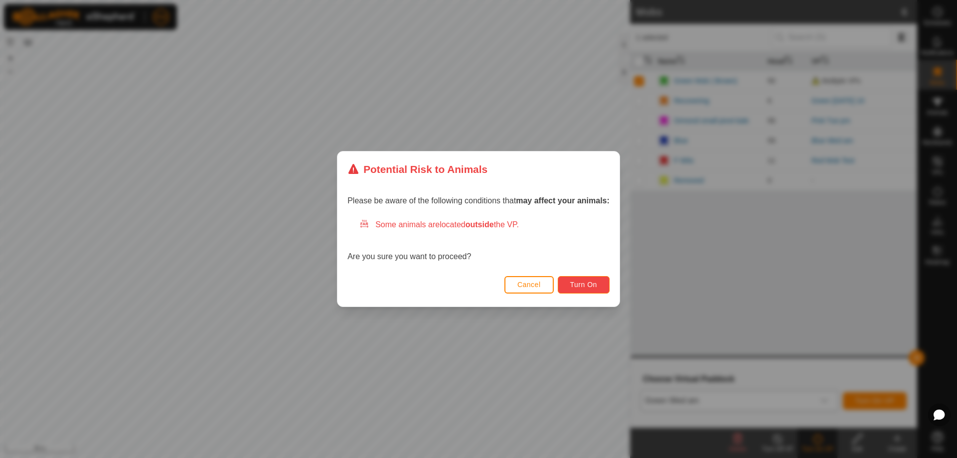
click at [584, 283] on span "Turn On" at bounding box center [583, 285] width 27 height 8
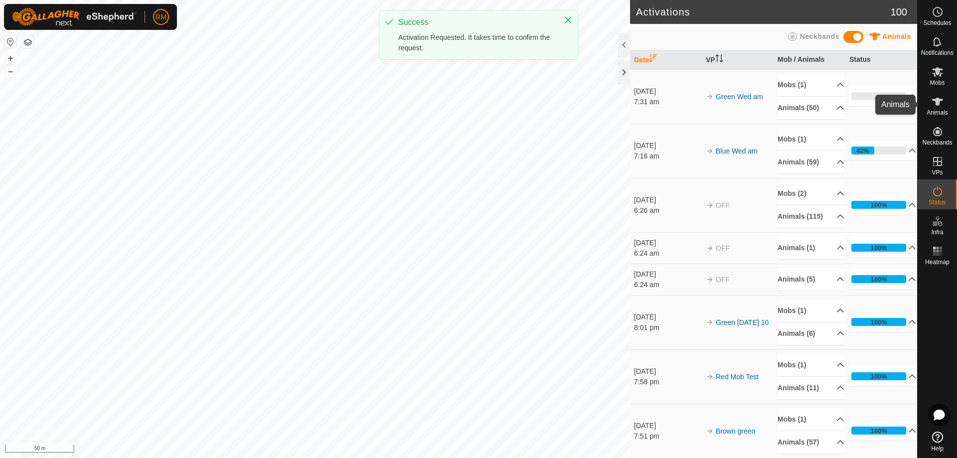
click at [939, 102] on icon at bounding box center [937, 102] width 11 height 8
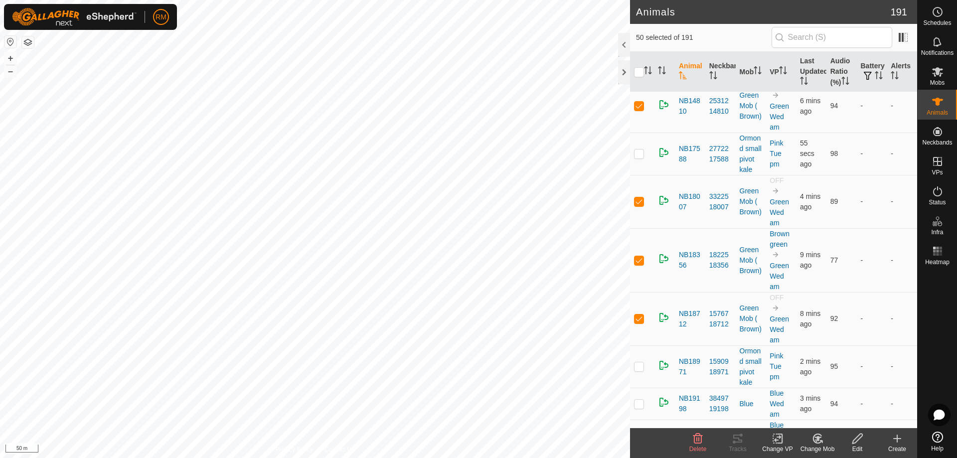
scroll to position [874, 0]
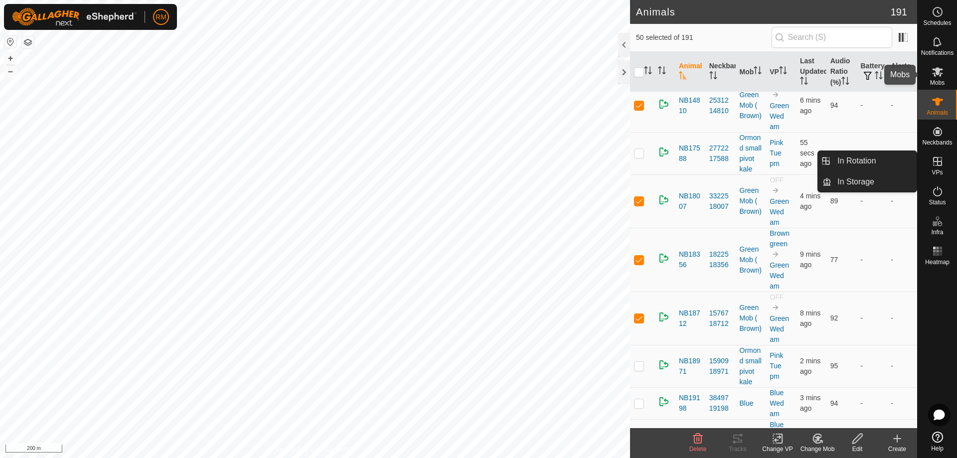
click at [939, 76] on icon at bounding box center [938, 72] width 12 height 12
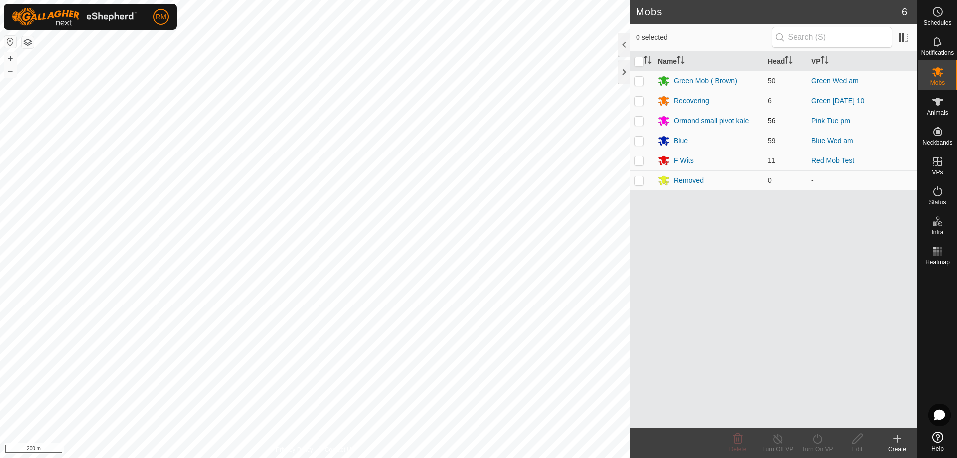
click at [639, 120] on p-checkbox at bounding box center [639, 121] width 10 height 8
click at [777, 439] on line at bounding box center [778, 439] width 8 height 8
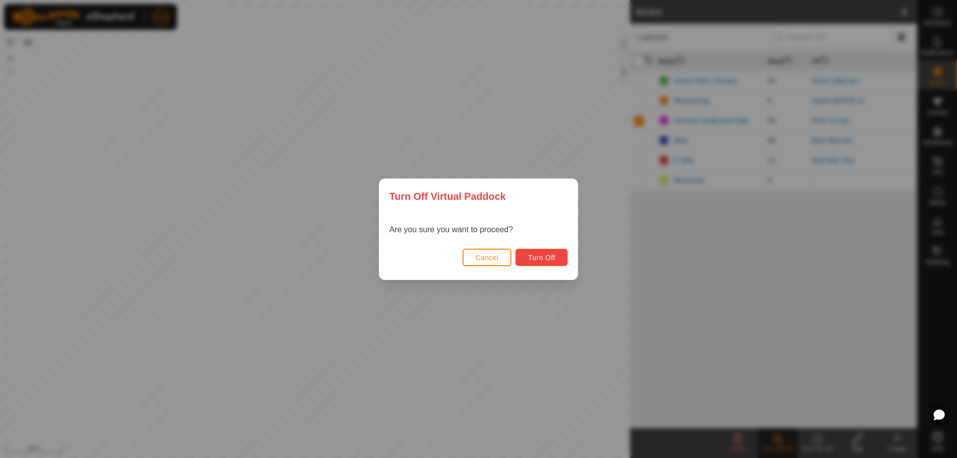
click at [539, 255] on span "Turn Off" at bounding box center [541, 258] width 27 height 8
